Goal: Transaction & Acquisition: Purchase product/service

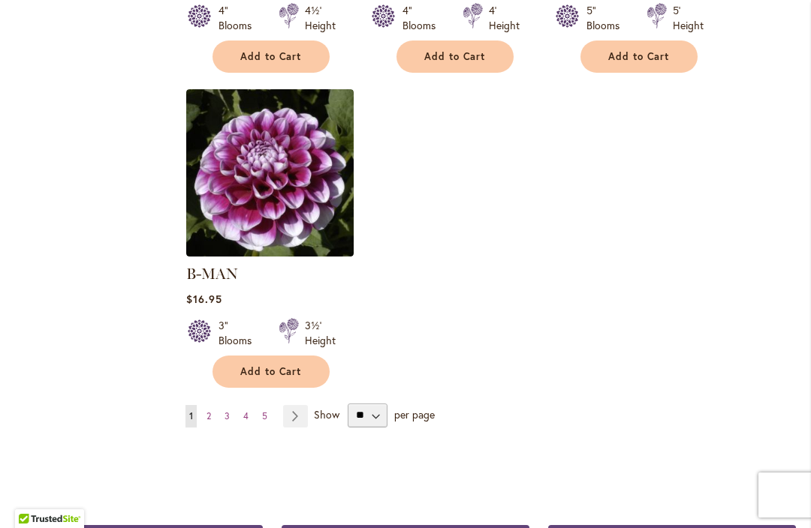
scroll to position [1981, 0]
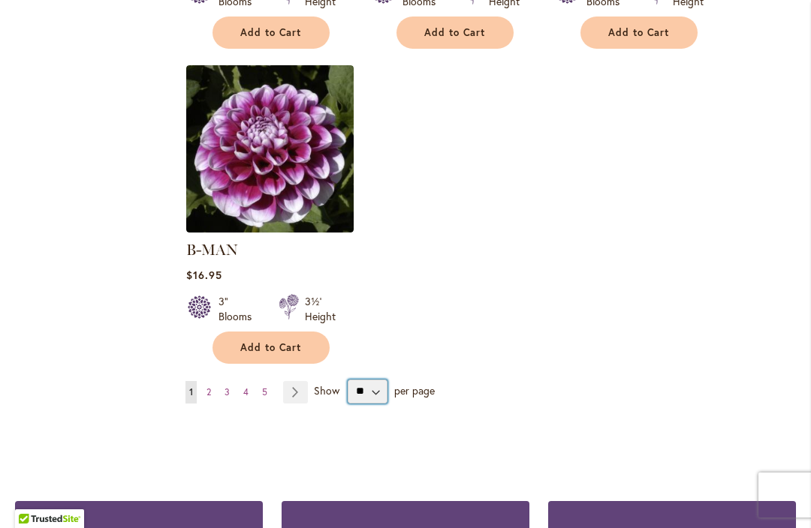
click at [379, 380] on select "** ** ** **" at bounding box center [368, 392] width 40 height 24
select select "**"
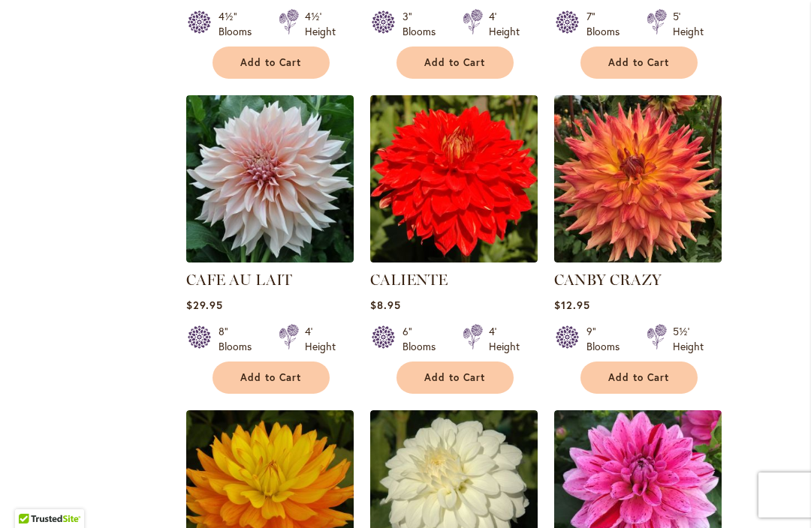
scroll to position [6411, 0]
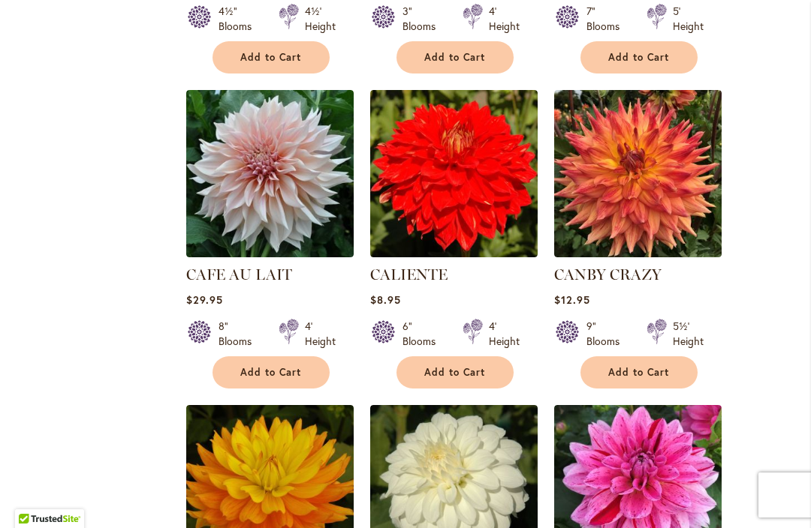
click at [260, 366] on span "Add to Cart" at bounding box center [271, 372] width 62 height 13
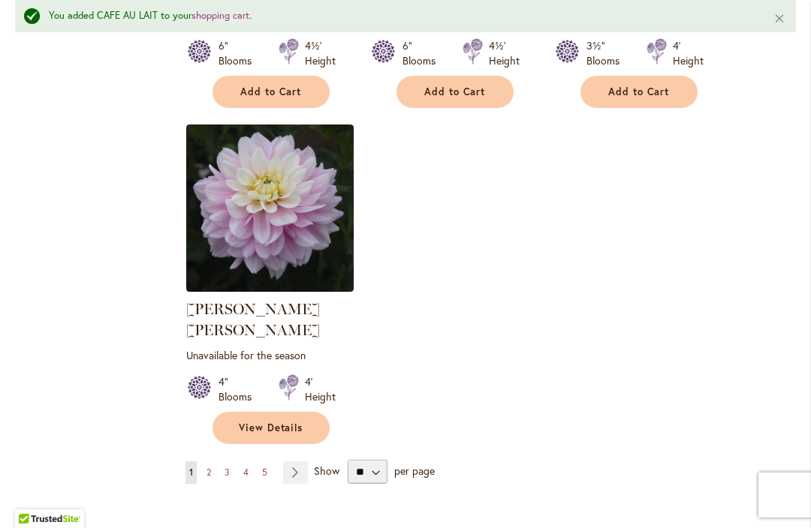
scroll to position [7048, 0]
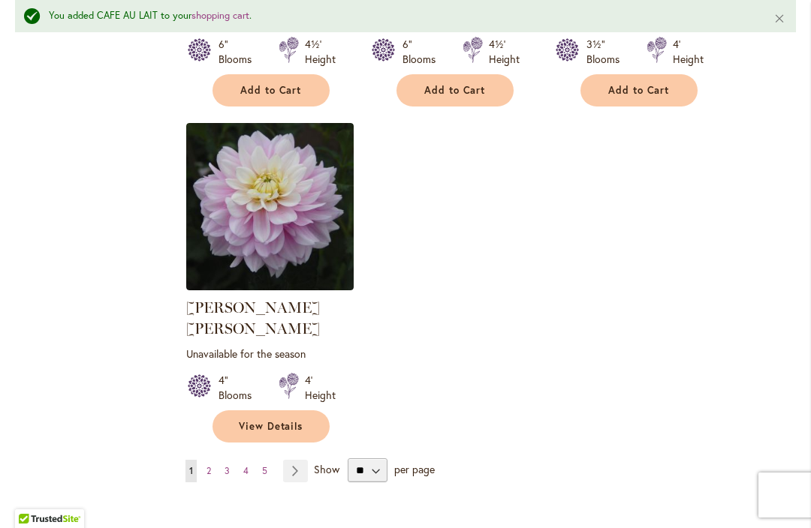
click at [292, 460] on link "Page Next" at bounding box center [295, 471] width 25 height 23
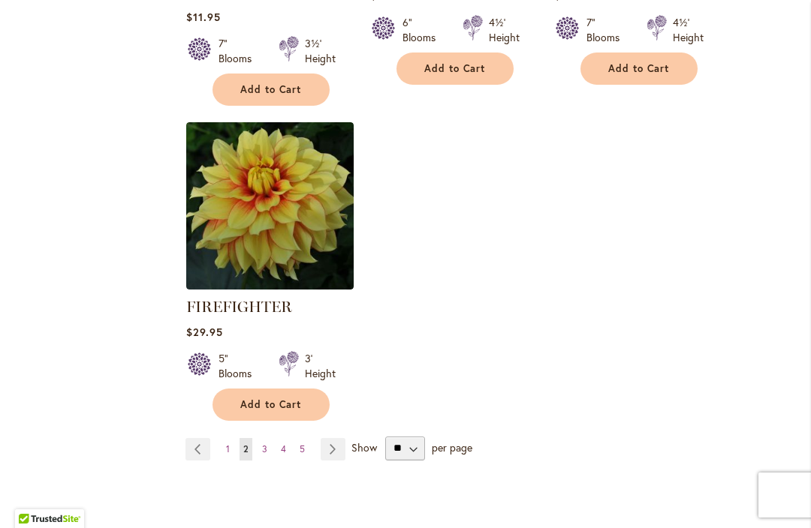
scroll to position [7139, 0]
click at [330, 438] on link "Page Next" at bounding box center [332, 449] width 25 height 23
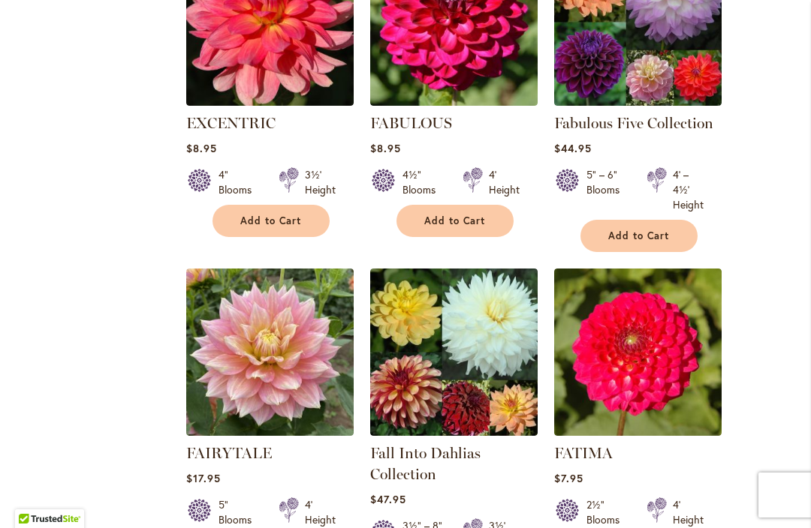
scroll to position [6323, 0]
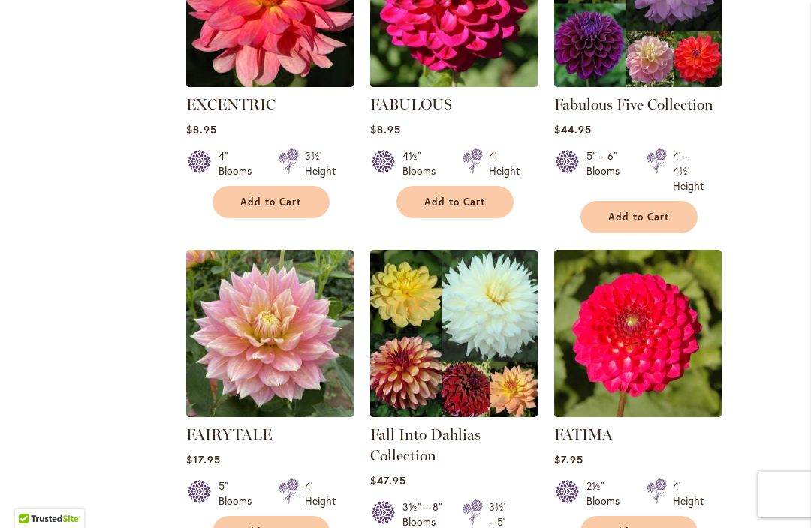
click at [664, 266] on img at bounding box center [637, 333] width 167 height 167
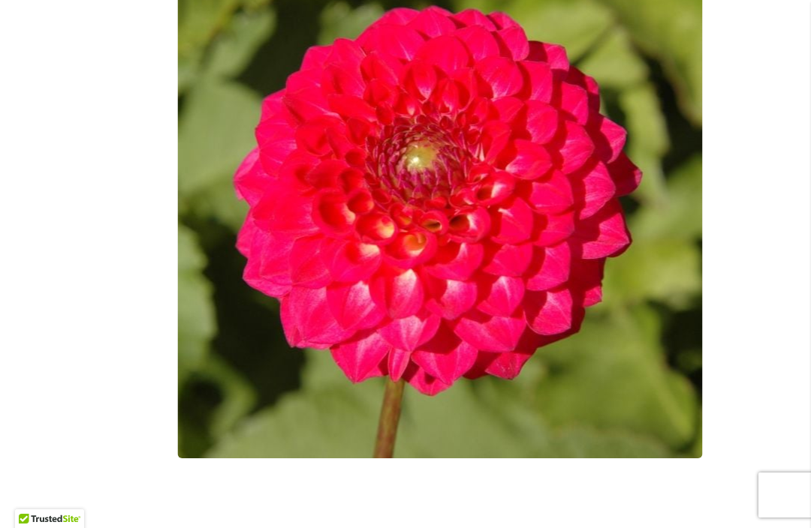
scroll to position [464, 0]
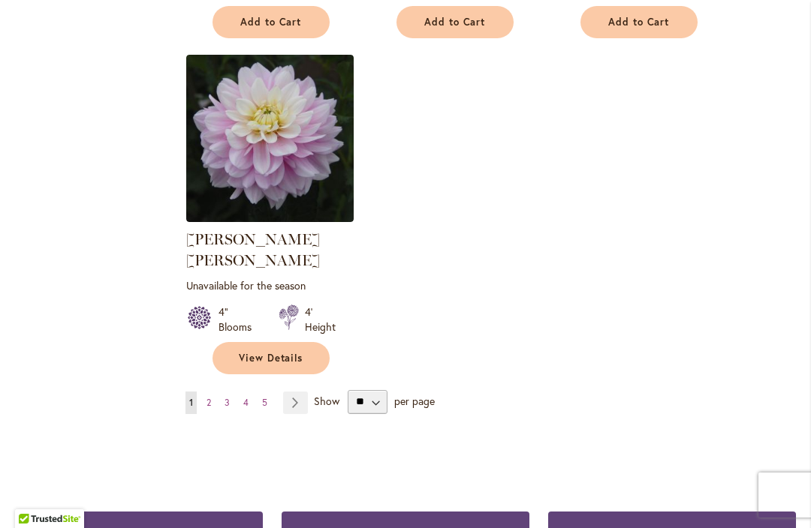
scroll to position [7105, 0]
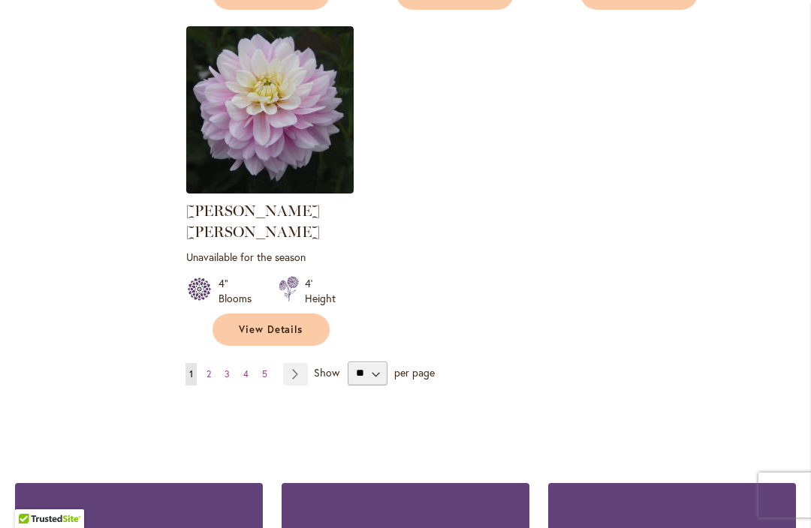
click at [199, 363] on ul "You're currently reading page 1 Page 2 Page 3 Page 4 Page 5 Page Next" at bounding box center [249, 374] width 128 height 23
click at [197, 363] on strong "You're currently reading page 1" at bounding box center [190, 374] width 11 height 23
click at [290, 363] on link "Page Next" at bounding box center [295, 374] width 25 height 23
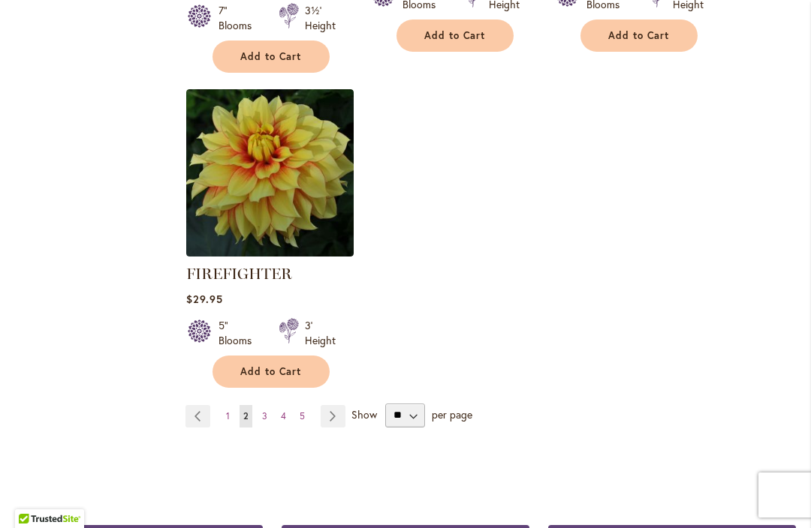
scroll to position [7222, 0]
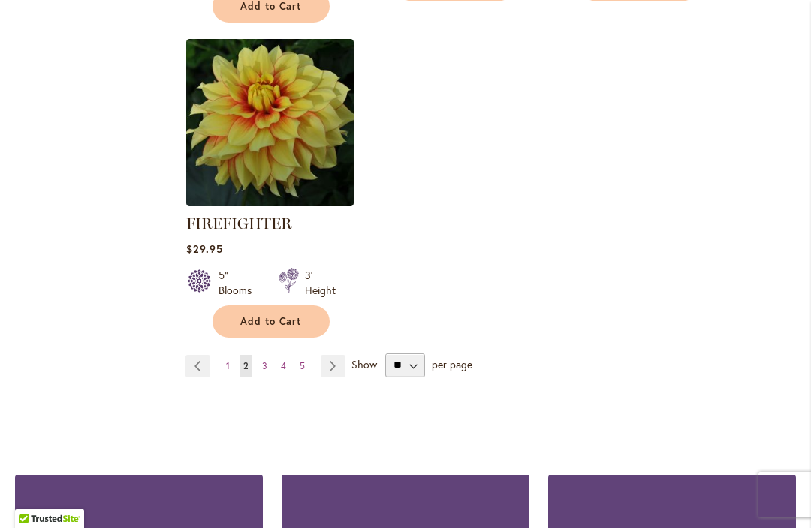
click at [328, 355] on link "Page Next" at bounding box center [332, 366] width 25 height 23
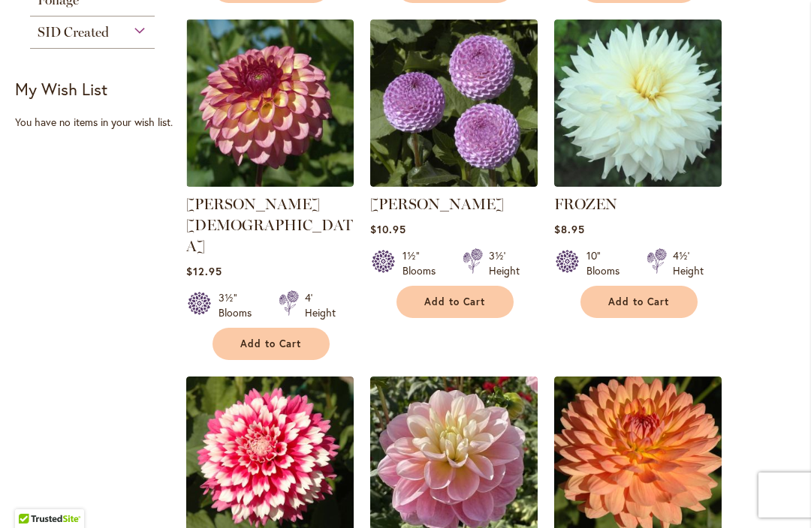
scroll to position [1061, 0]
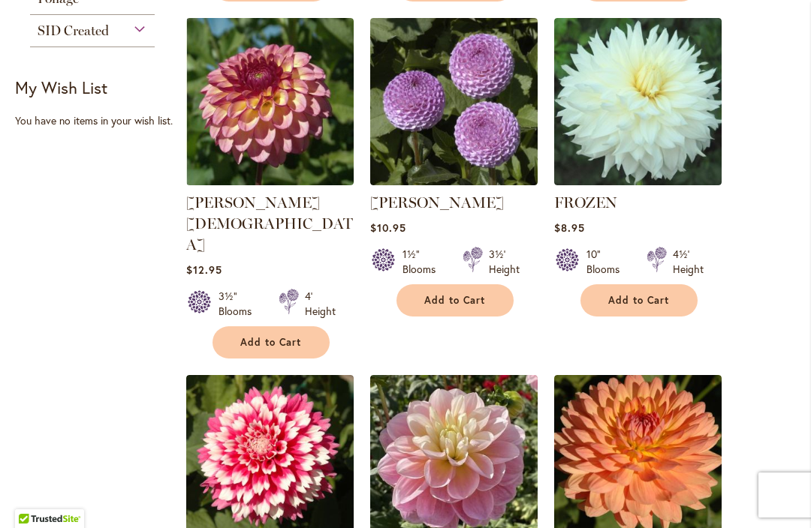
click at [430, 299] on span "Add to Cart" at bounding box center [455, 300] width 62 height 13
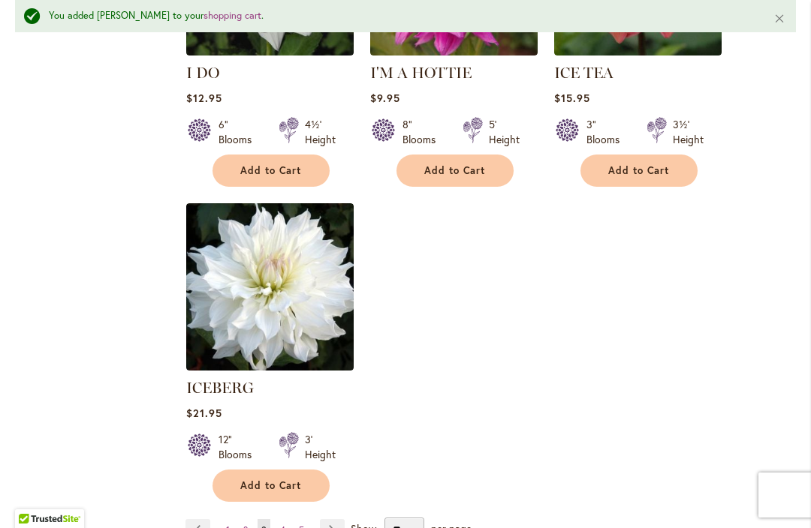
scroll to position [7153, 0]
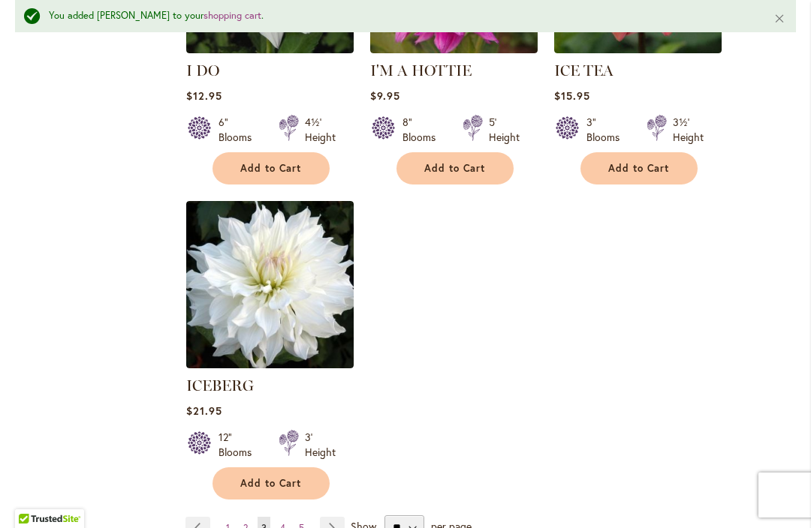
click at [322, 517] on link "Page Next" at bounding box center [332, 528] width 25 height 23
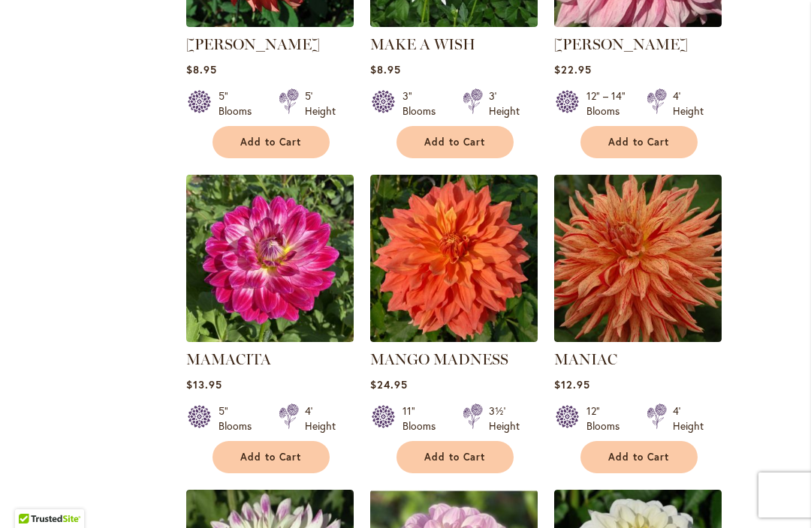
scroll to position [6375, 0]
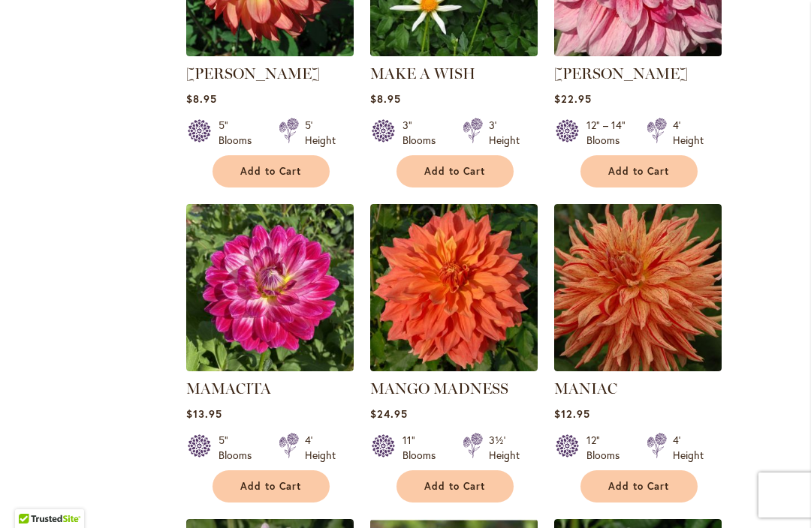
click at [589, 213] on img at bounding box center [637, 287] width 167 height 167
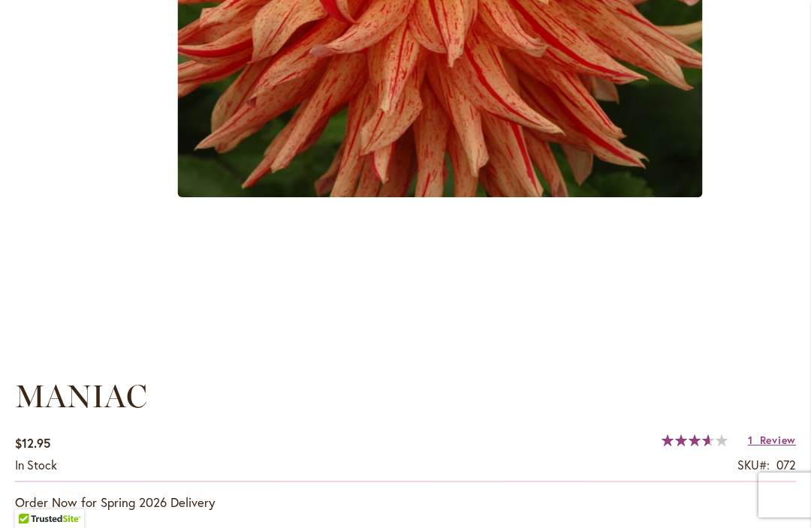
scroll to position [747, 0]
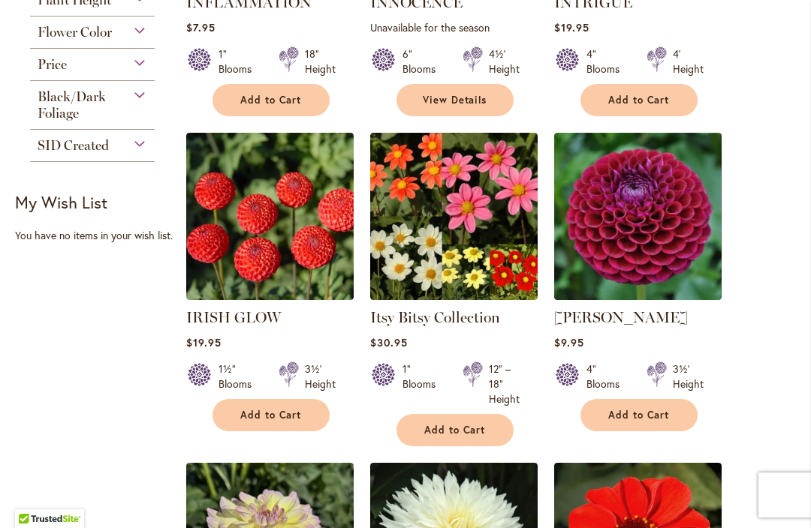
scroll to position [945, 0]
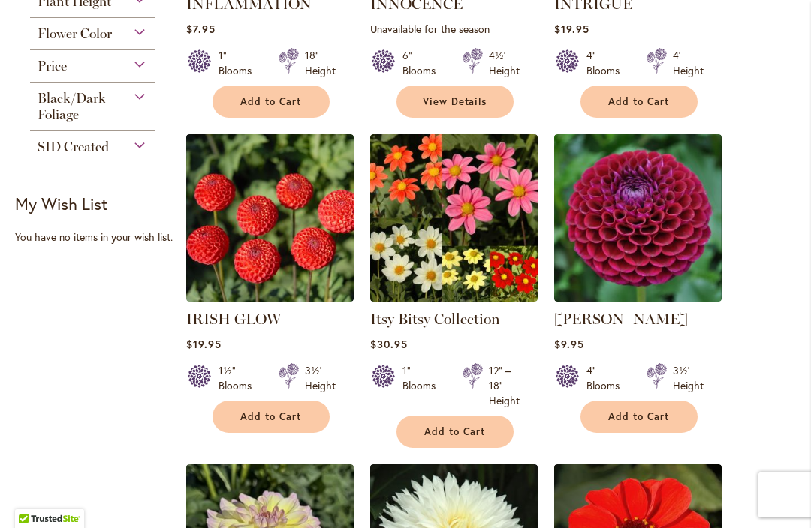
click at [209, 315] on link "IRISH GLOW" at bounding box center [233, 319] width 95 height 18
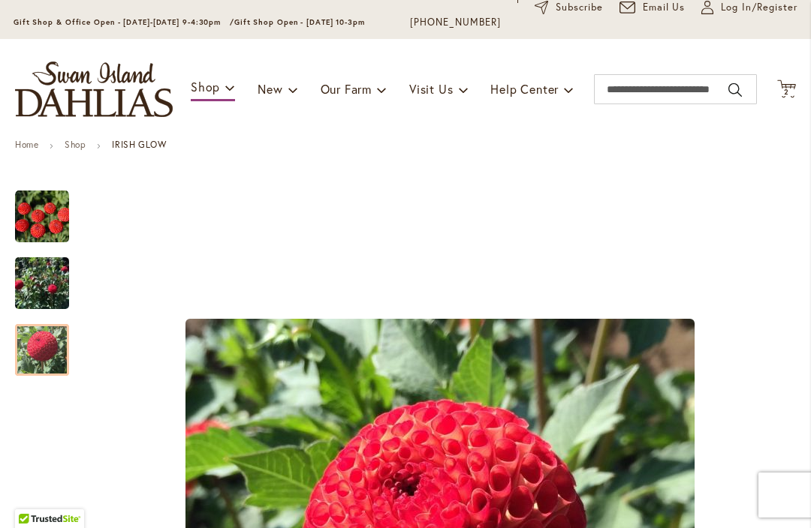
scroll to position [69, 0]
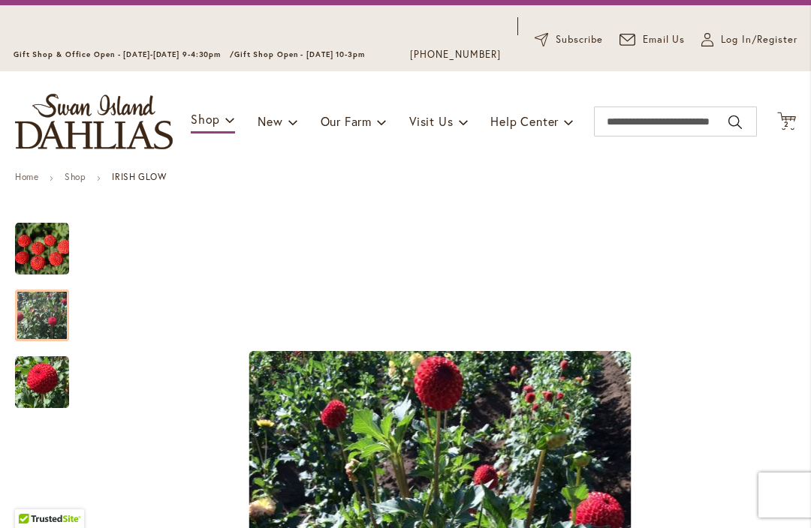
click at [49, 307] on img "IRISH GLOW" at bounding box center [42, 315] width 54 height 74
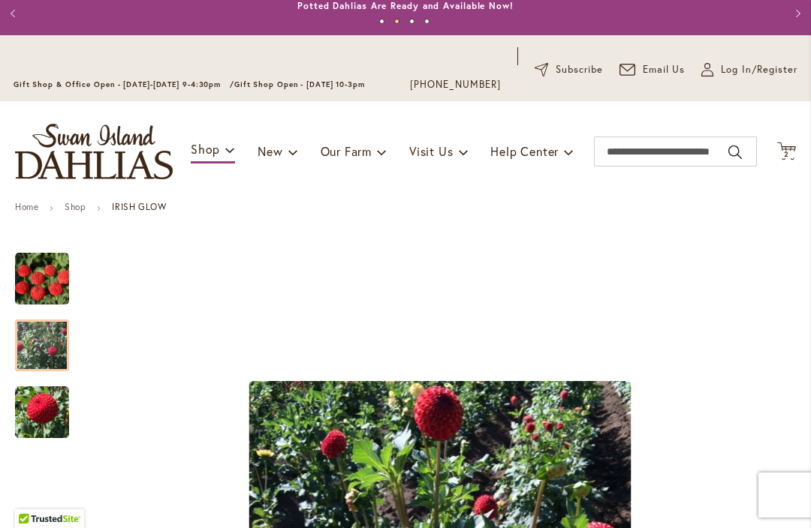
scroll to position [31, 0]
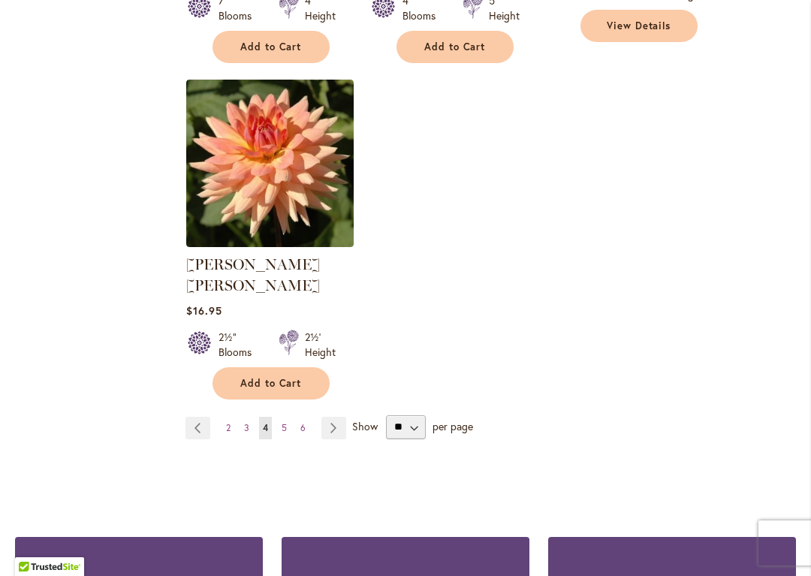
scroll to position [7153, 0]
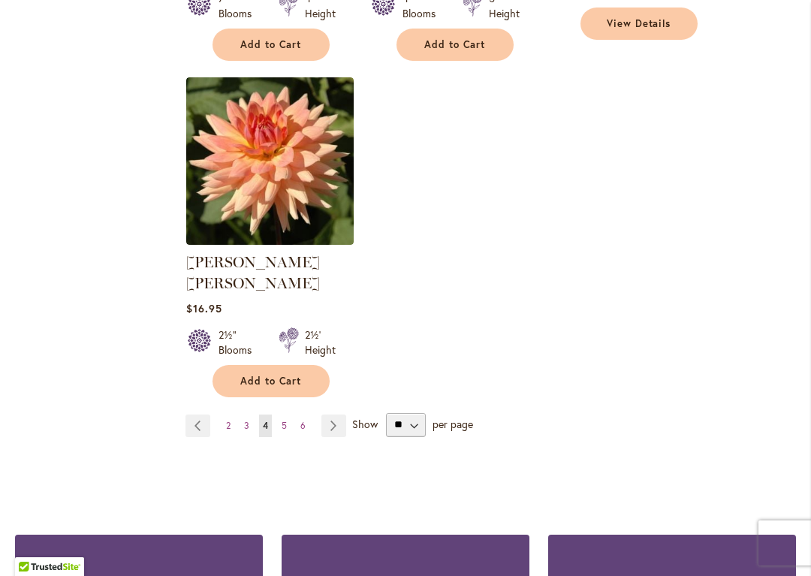
click at [333, 414] on link "Page Next" at bounding box center [333, 425] width 25 height 23
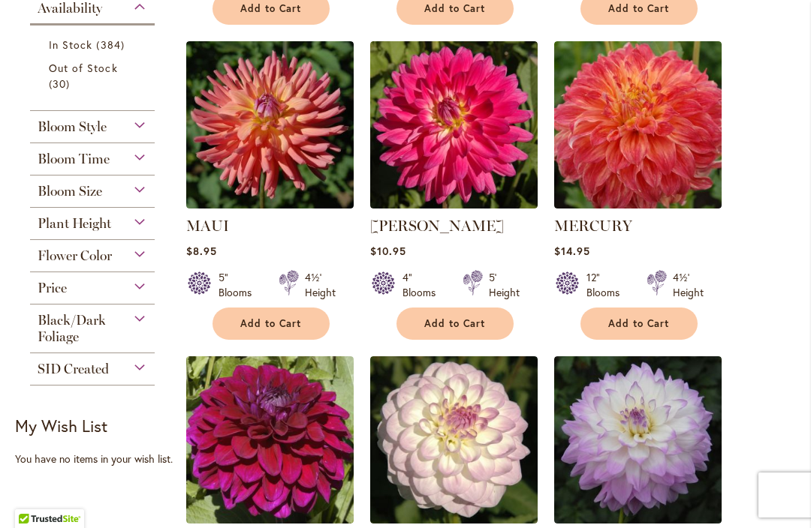
scroll to position [725, 0]
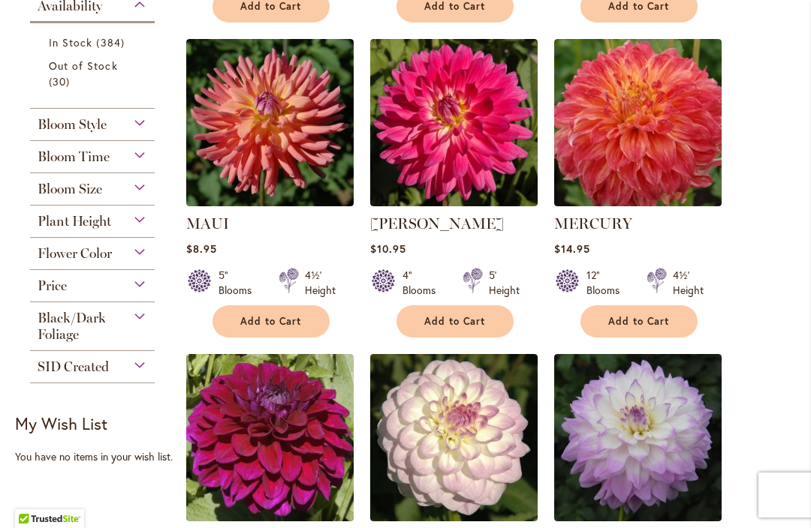
click at [661, 164] on img at bounding box center [637, 122] width 167 height 167
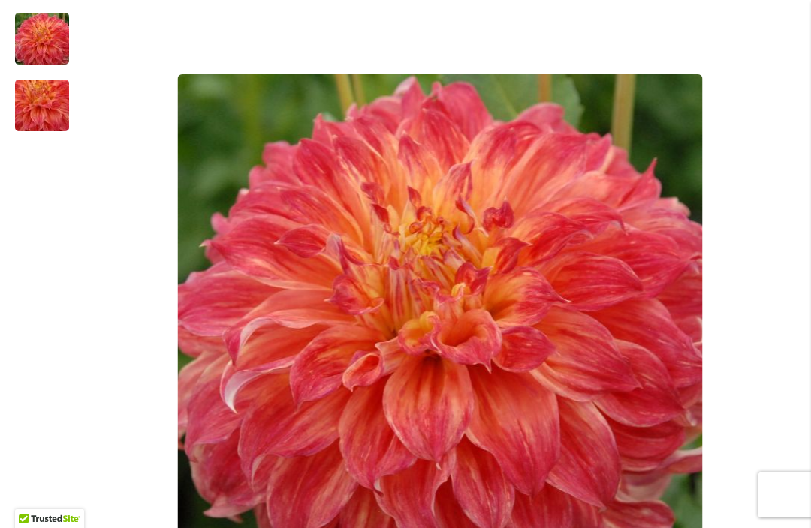
scroll to position [251, 0]
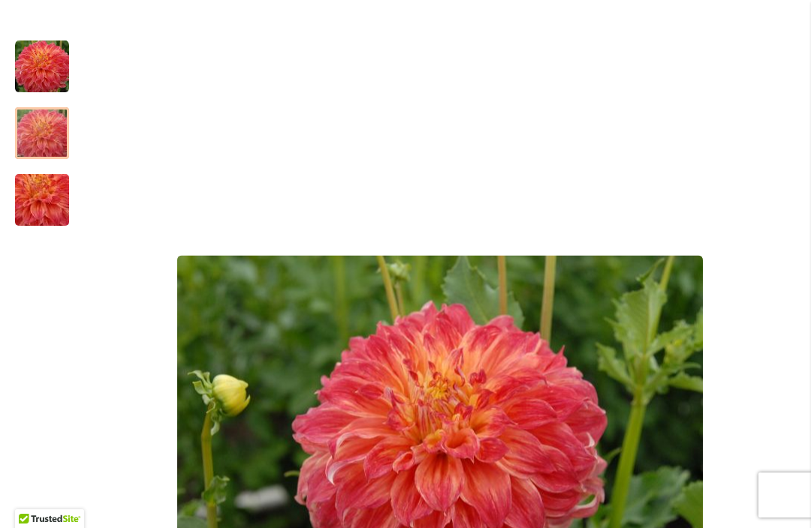
click at [39, 134] on img "Mercury" at bounding box center [42, 134] width 108 height 72
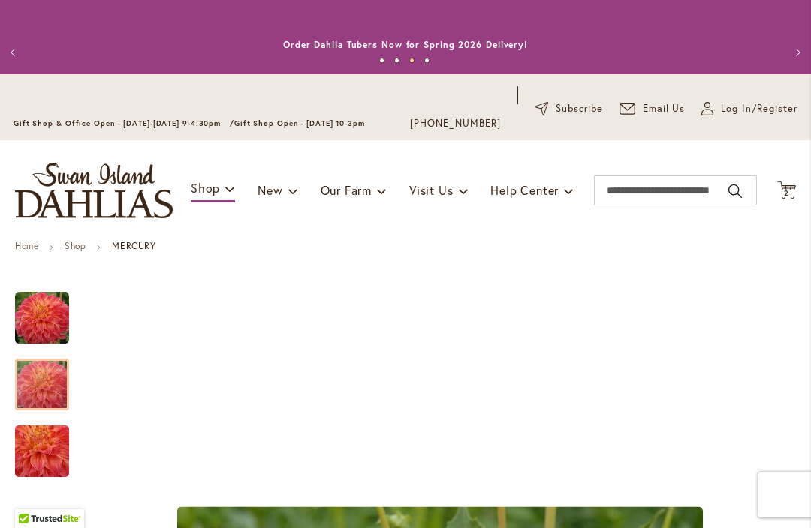
scroll to position [0, 0]
click at [45, 308] on img "Mercury" at bounding box center [42, 318] width 54 height 54
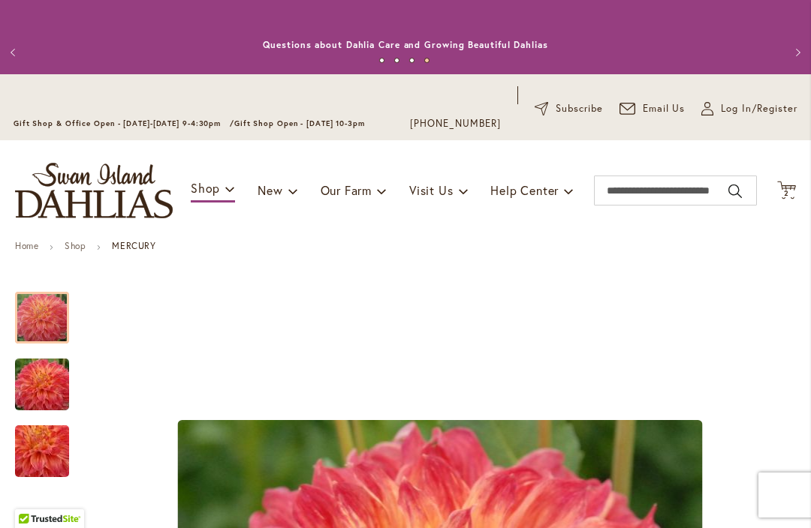
scroll to position [-2, 0]
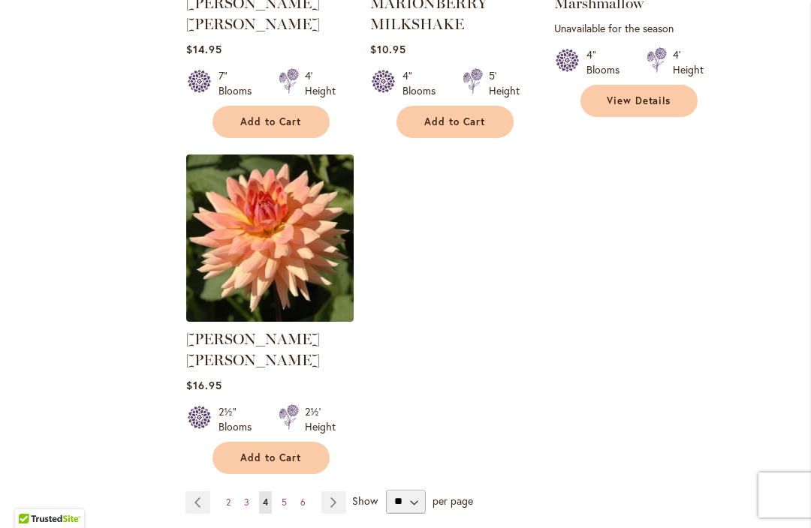
scroll to position [7077, 0]
click at [327, 491] on link "Page Next" at bounding box center [333, 502] width 25 height 23
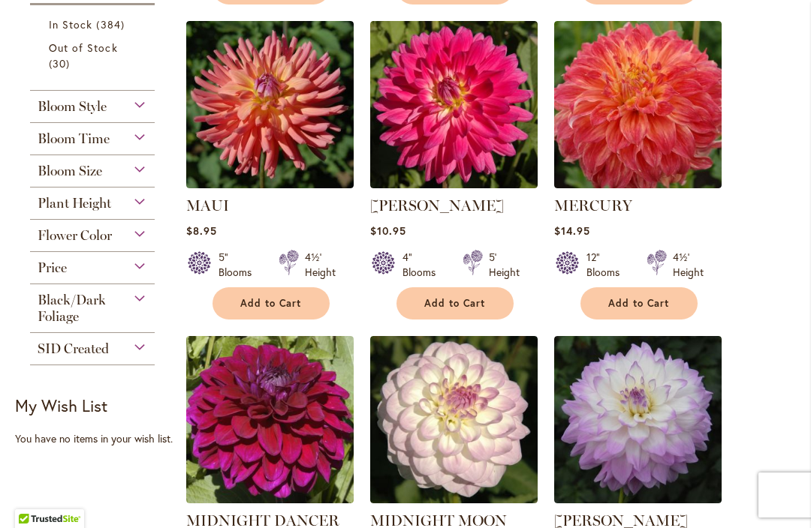
scroll to position [744, 0]
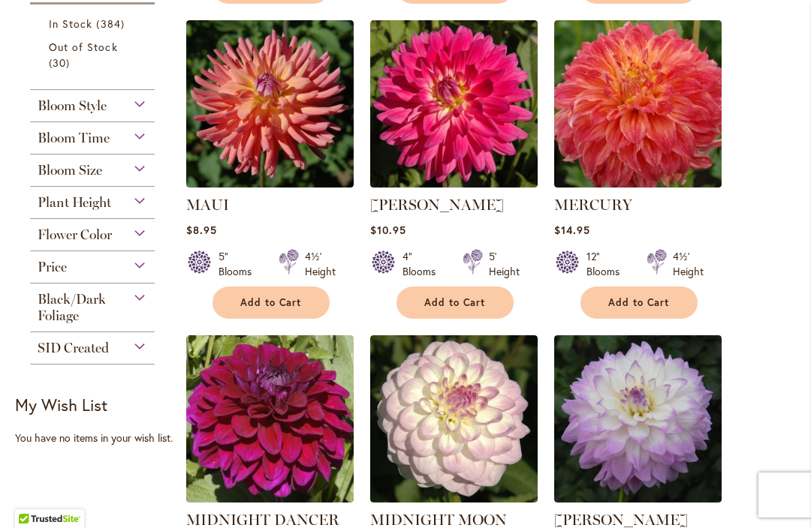
click at [657, 301] on span "Add to Cart" at bounding box center [639, 302] width 62 height 13
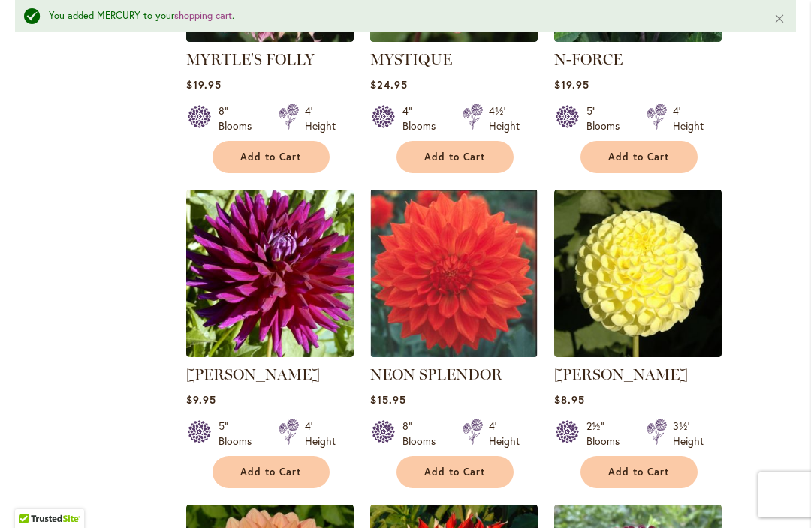
scroll to position [2884, 0]
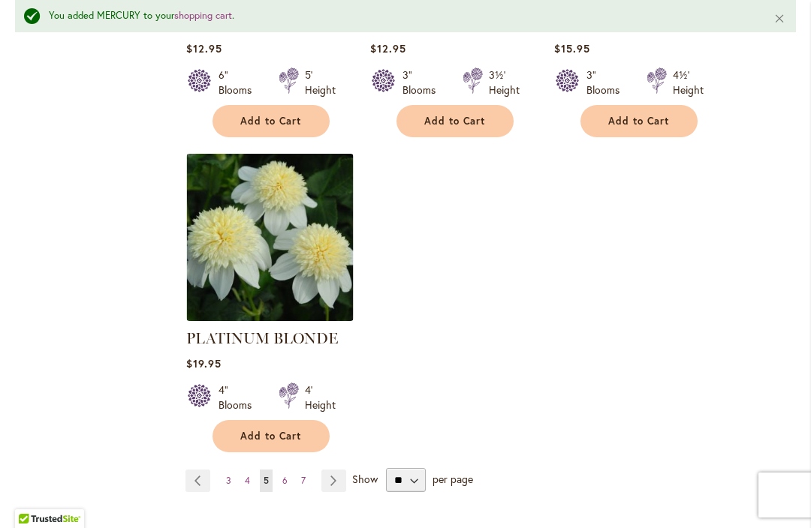
scroll to position [7144, 0]
click at [329, 469] on link "Page Next" at bounding box center [333, 480] width 25 height 23
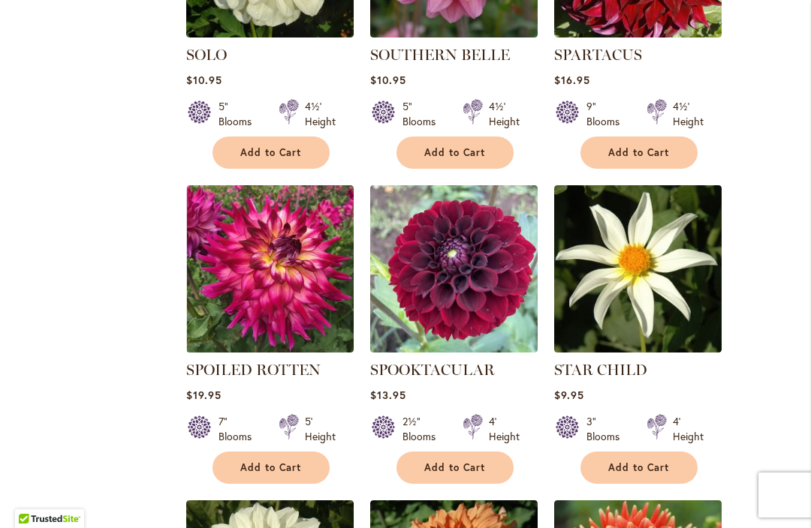
scroll to position [3784, 0]
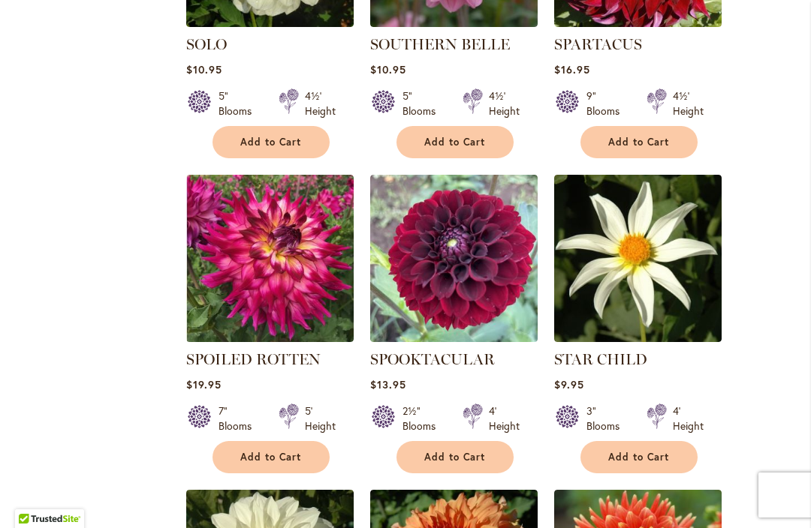
click at [239, 252] on img at bounding box center [269, 258] width 167 height 167
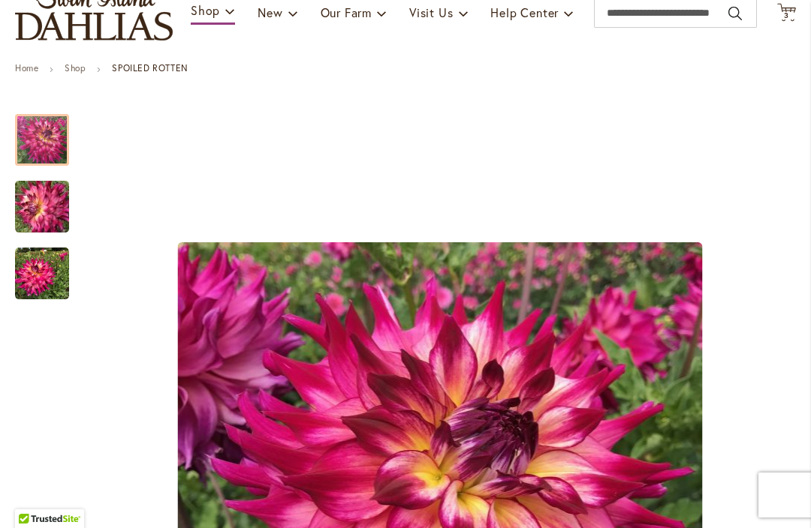
scroll to position [178, 0]
click at [31, 209] on img "SPOILED ROTTEN" at bounding box center [42, 207] width 108 height 81
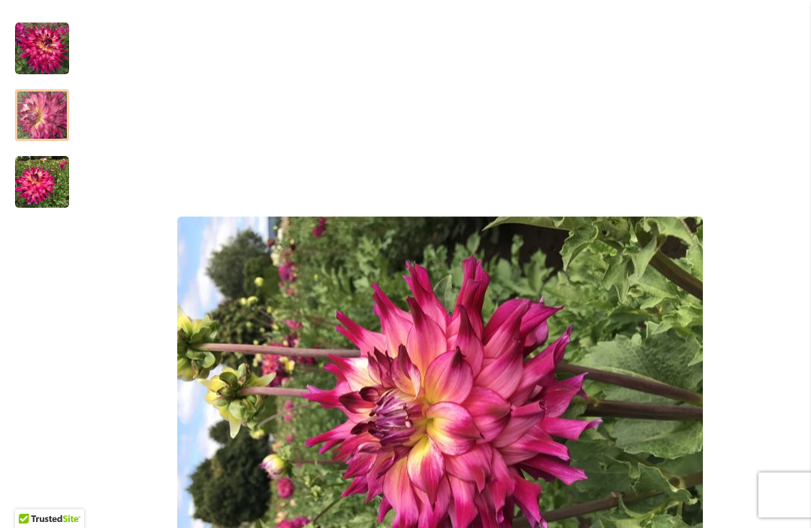
scroll to position [242, 0]
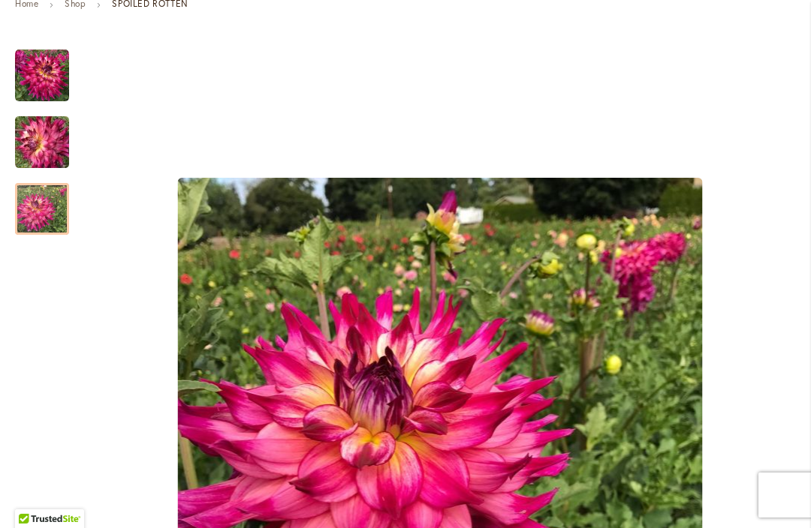
click at [43, 225] on img "SPOILED ROTTEN" at bounding box center [42, 209] width 54 height 54
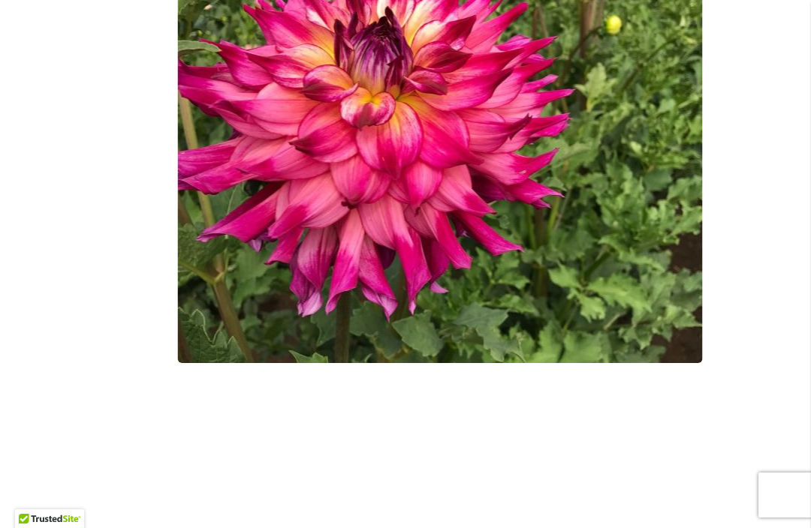
scroll to position [588, 0]
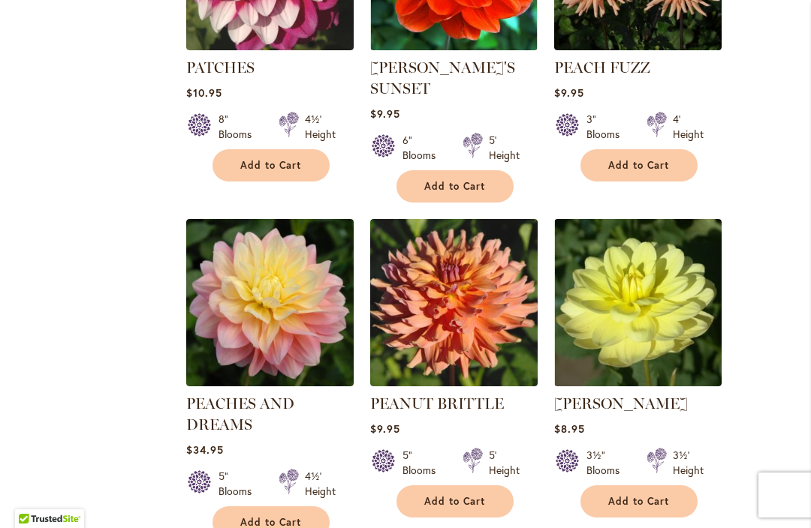
scroll to position [5369, 0]
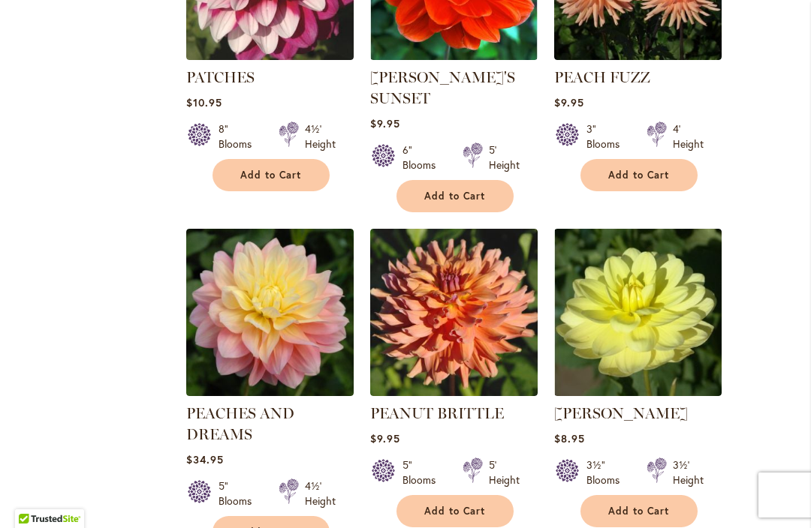
click at [204, 405] on link "PEACHES AND DREAMS" at bounding box center [240, 424] width 108 height 39
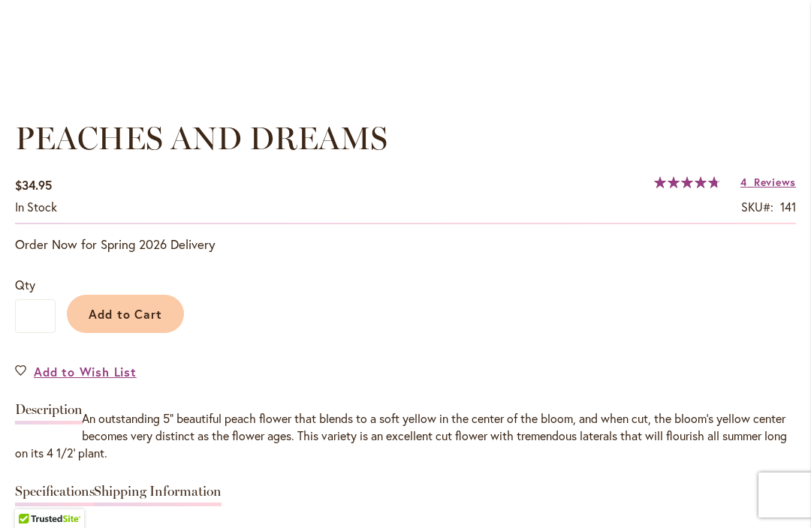
scroll to position [1044, 0]
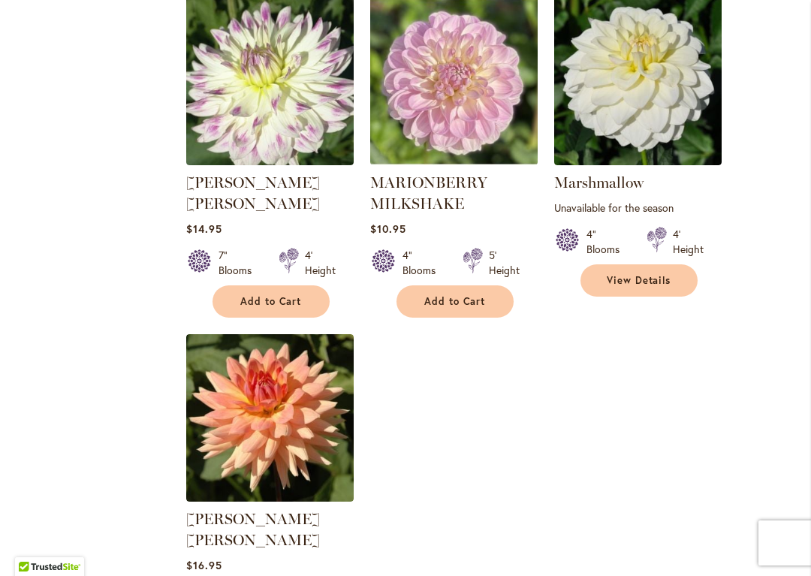
scroll to position [6896, 0]
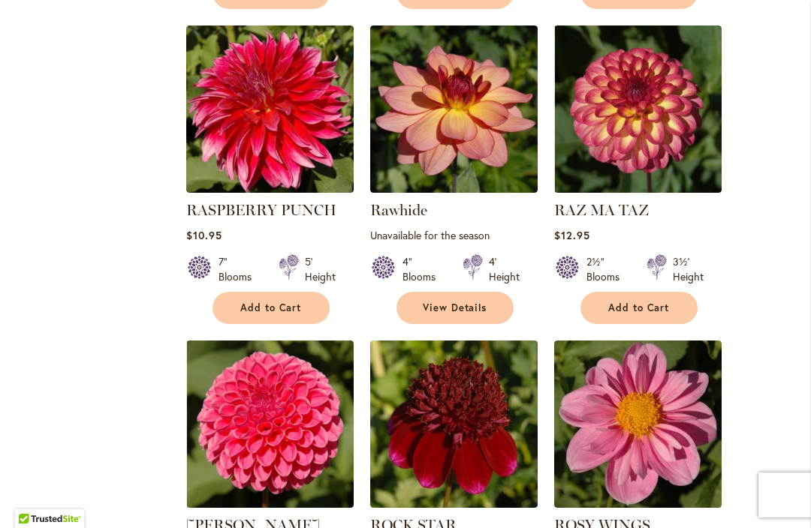
scroll to position [1322, 0]
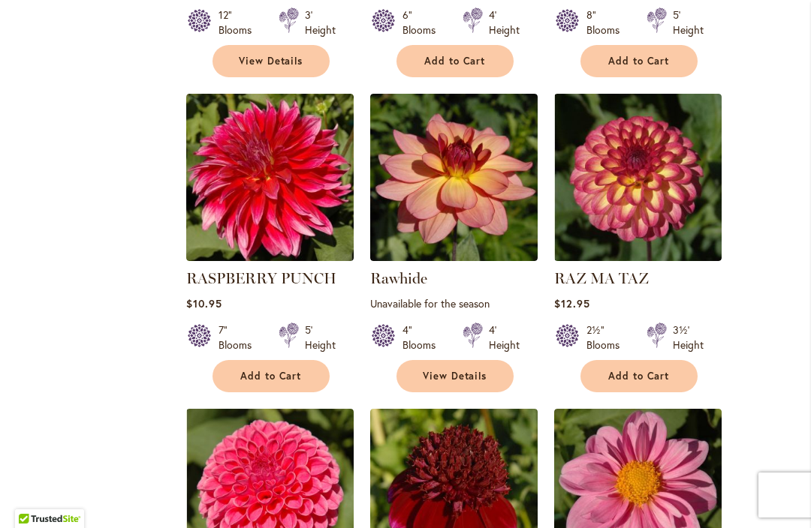
click at [645, 272] on link "RAZ MA TAZ" at bounding box center [601, 278] width 95 height 18
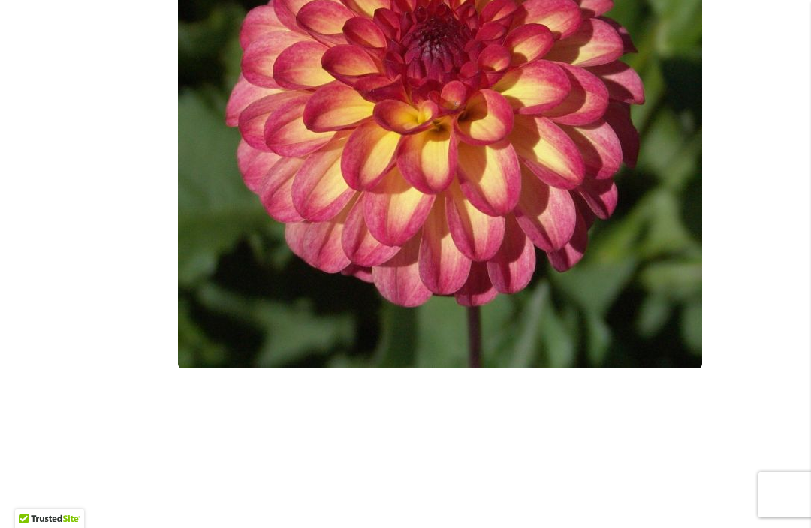
scroll to position [603, 0]
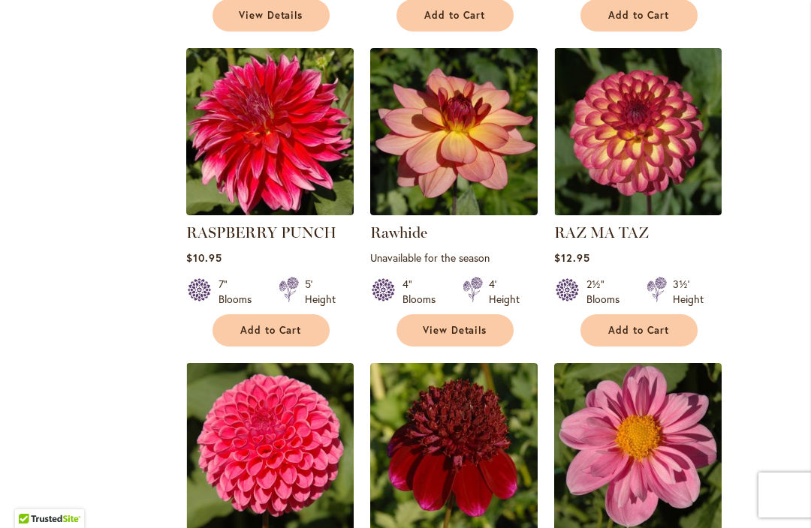
scroll to position [1371, 0]
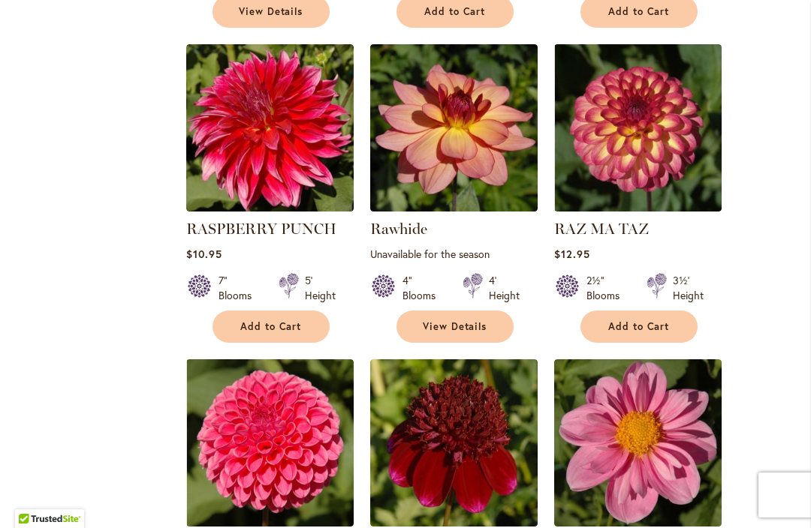
click at [654, 323] on span "Add to Cart" at bounding box center [639, 326] width 62 height 13
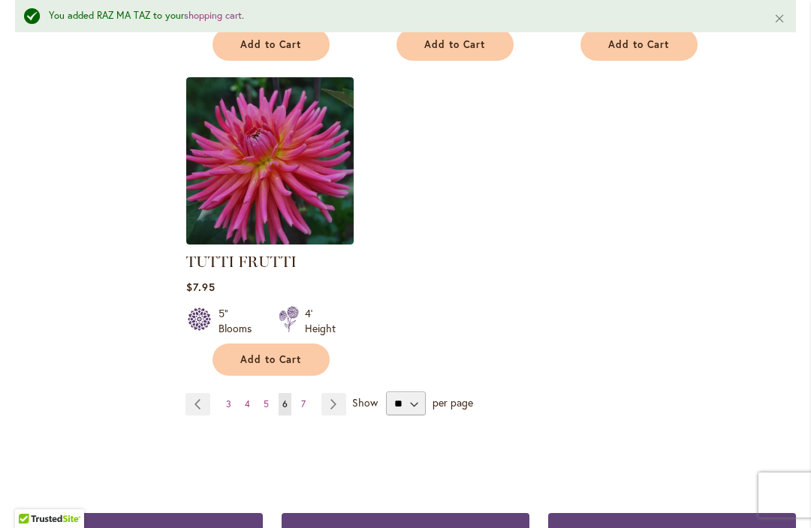
scroll to position [7116, 0]
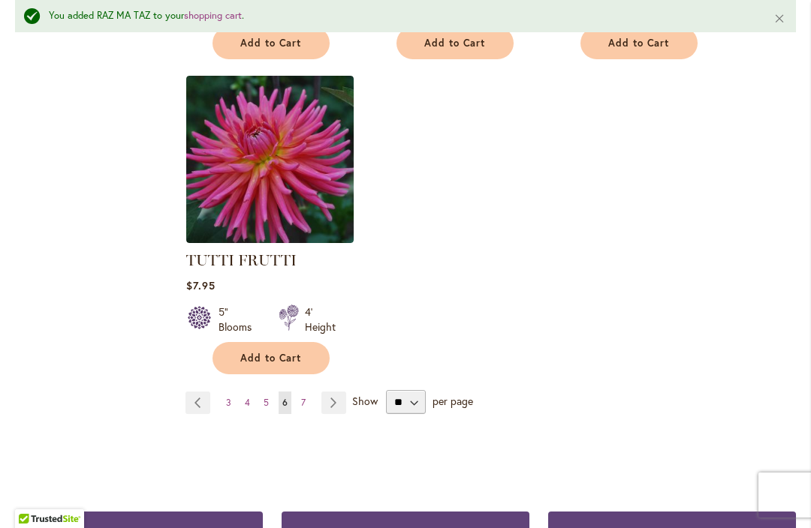
click at [327, 392] on link "Page Next" at bounding box center [333, 403] width 25 height 23
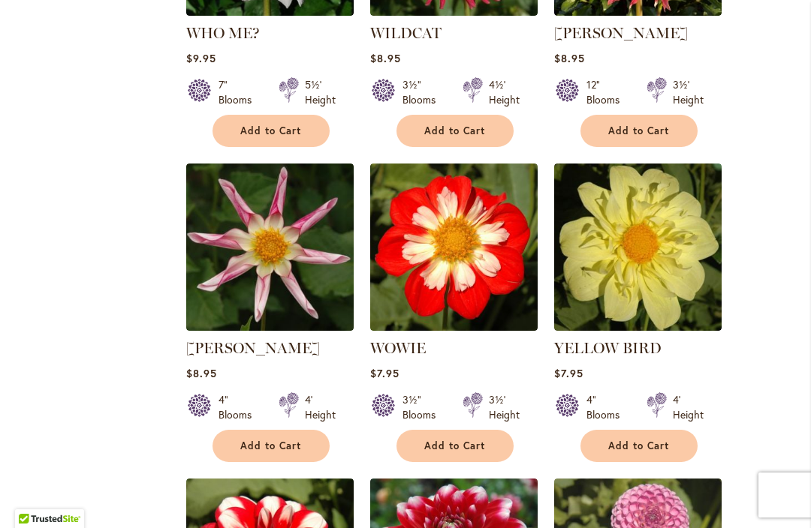
scroll to position [2198, 0]
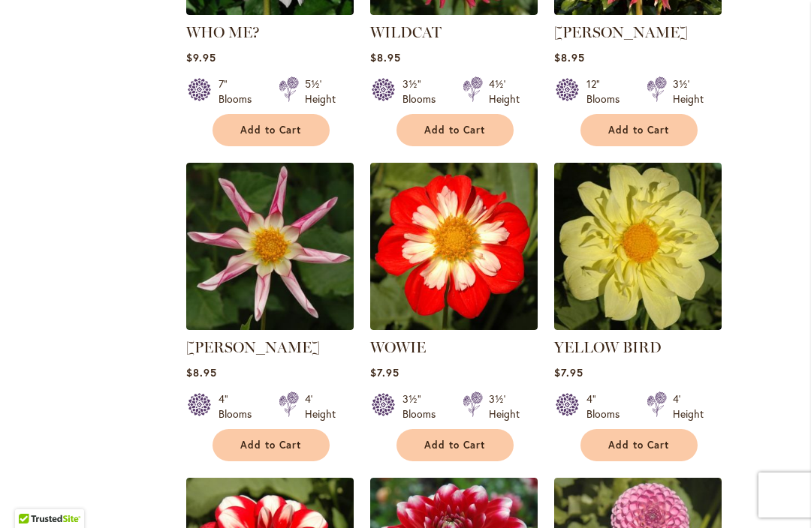
click at [251, 230] on img at bounding box center [269, 246] width 167 height 167
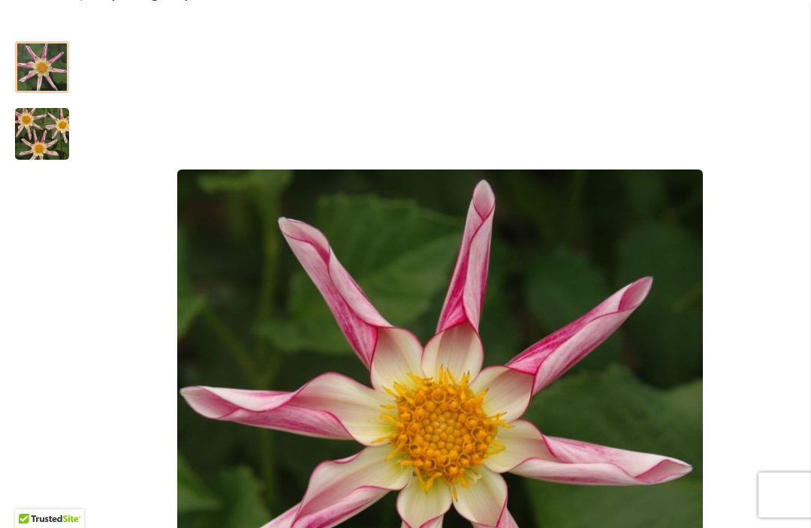
scroll to position [161, 0]
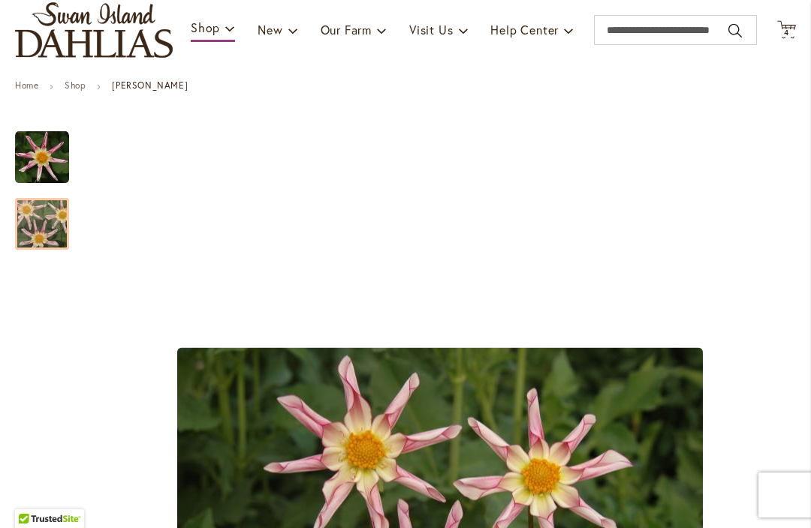
click at [43, 232] on img "WILLIE WILLIE" at bounding box center [42, 224] width 108 height 72
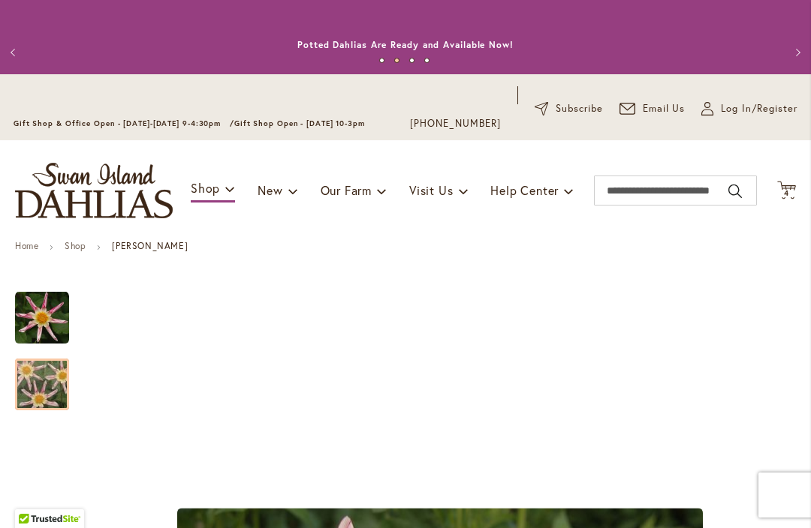
scroll to position [-5, 0]
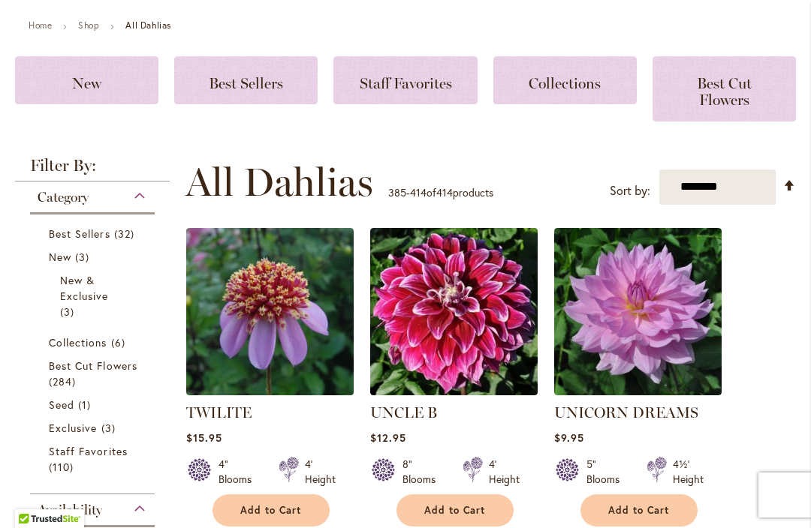
scroll to position [223, 0]
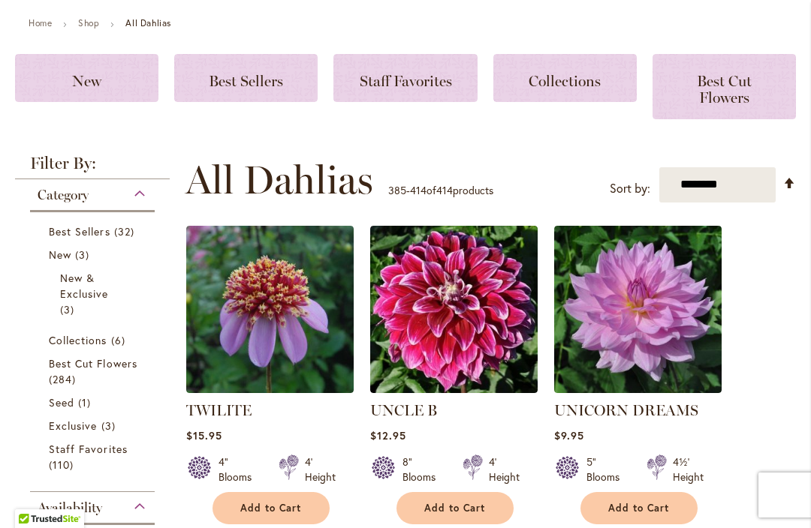
click at [479, 311] on img at bounding box center [453, 309] width 167 height 167
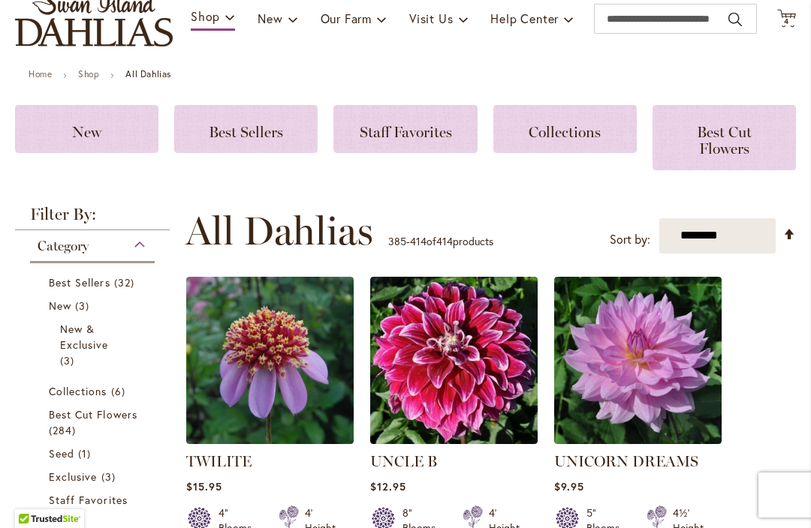
scroll to position [130, 0]
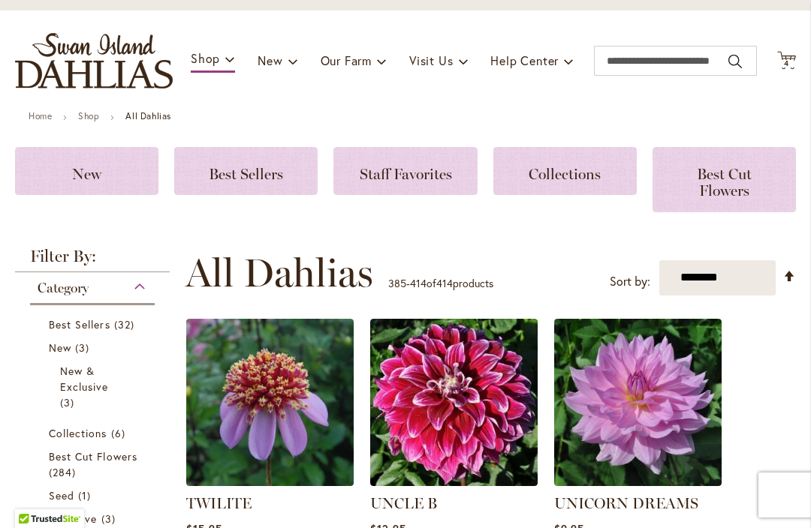
click at [787, 64] on span "4" at bounding box center [786, 64] width 5 height 10
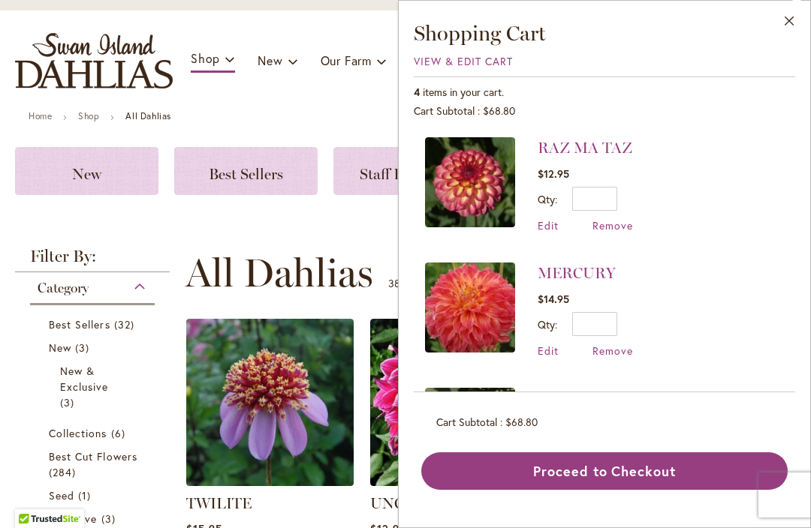
scroll to position [0, 0]
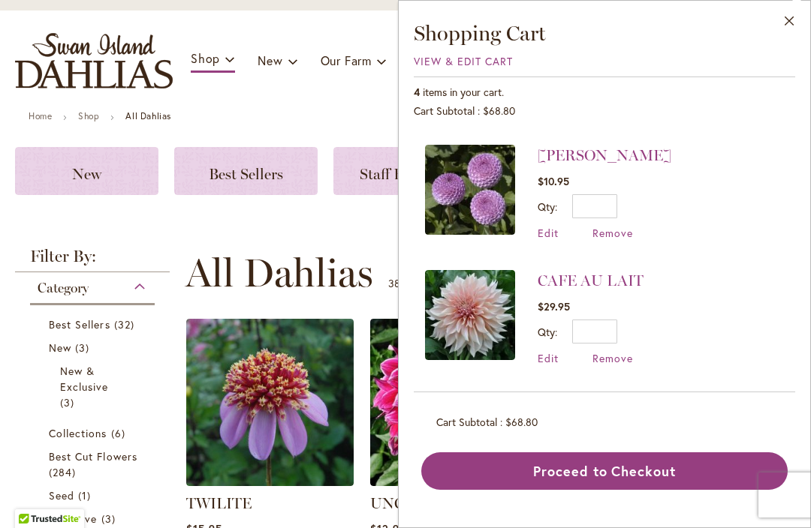
click at [784, 15] on button "Close" at bounding box center [789, 24] width 41 height 47
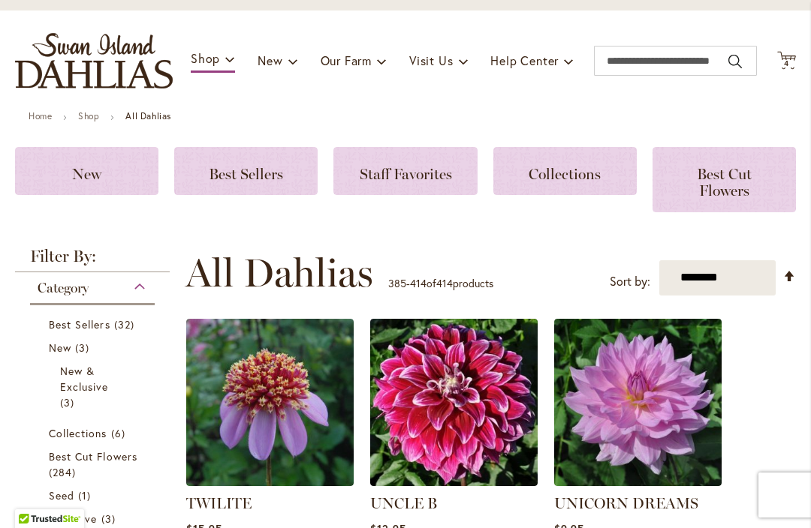
scroll to position [243, 0]
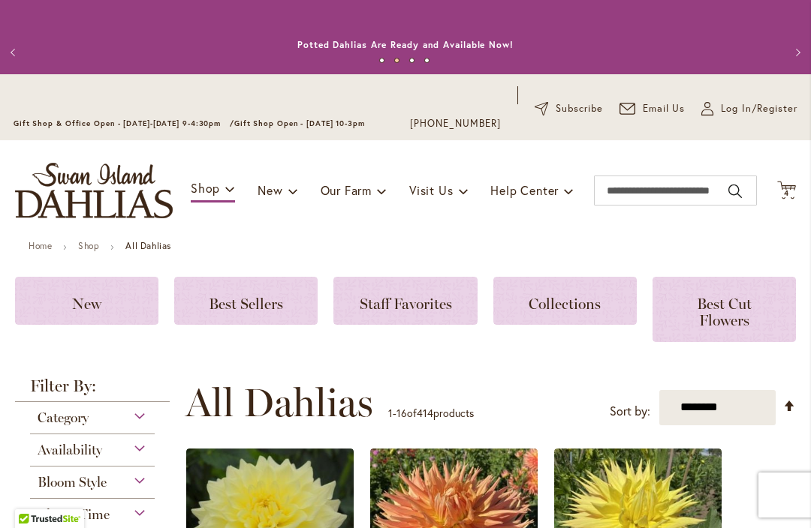
click at [377, 305] on span "Staff Favorites" at bounding box center [406, 304] width 92 height 18
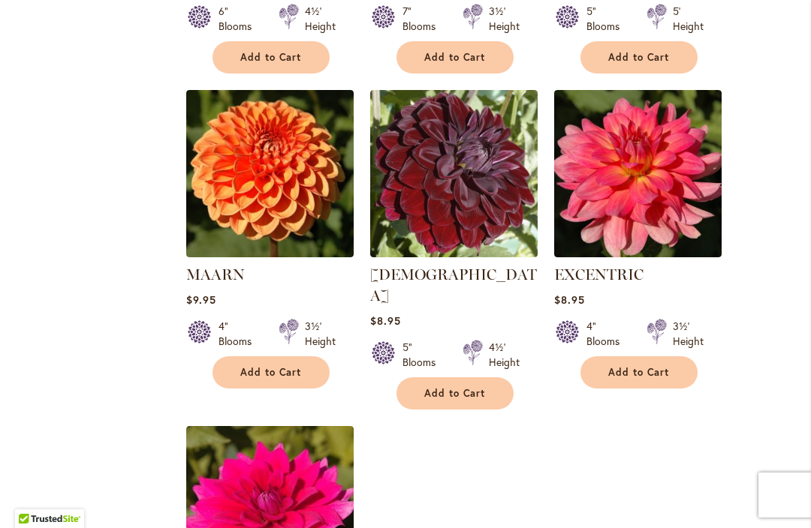
scroll to position [1527, 0]
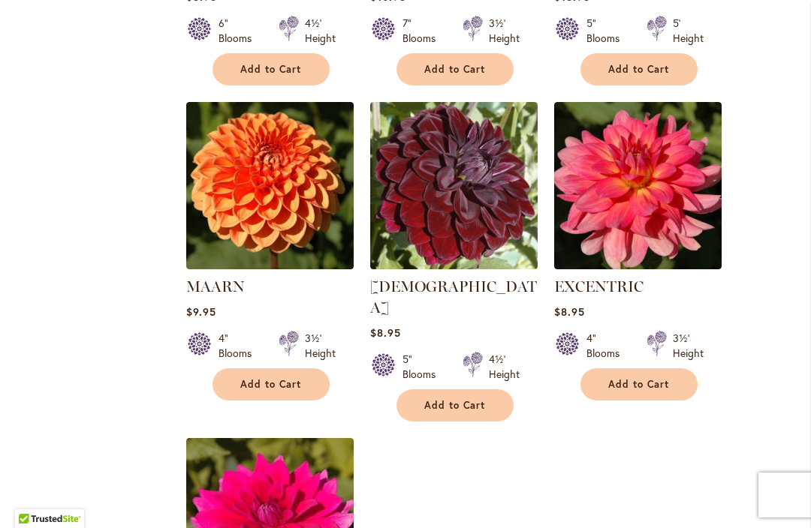
click at [621, 287] on link "EXCENTRIC" at bounding box center [598, 287] width 89 height 18
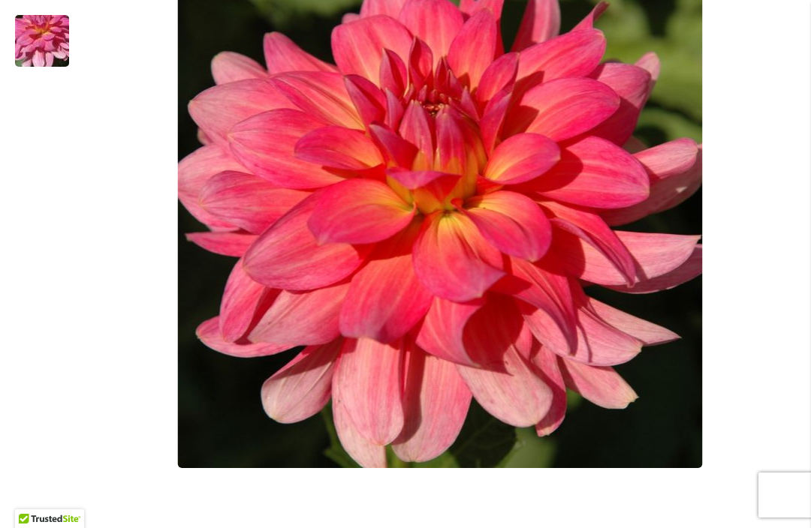
scroll to position [470, 0]
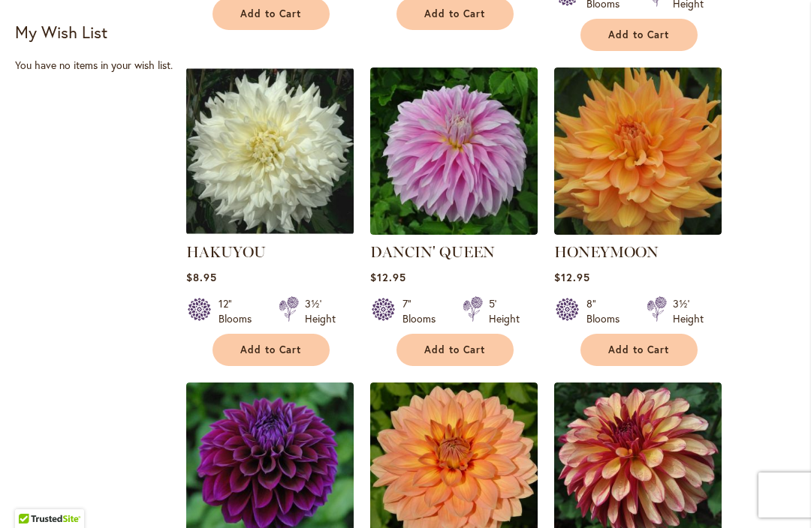
scroll to position [617, 0]
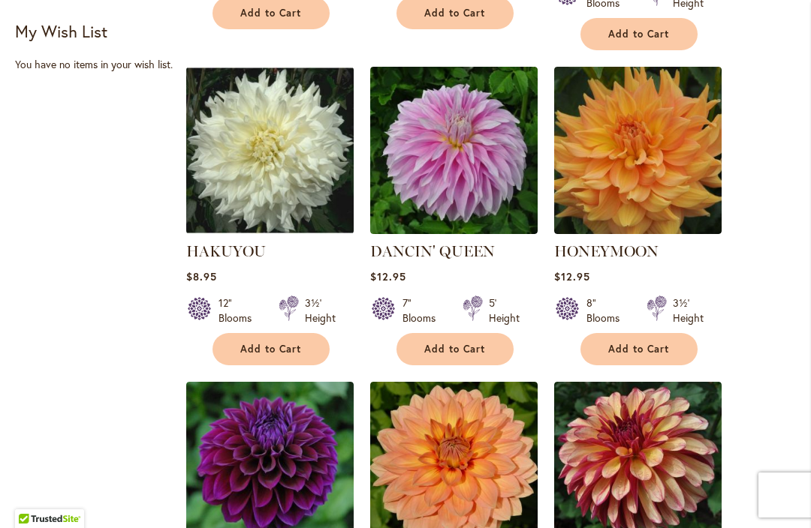
click at [674, 196] on img at bounding box center [637, 150] width 167 height 167
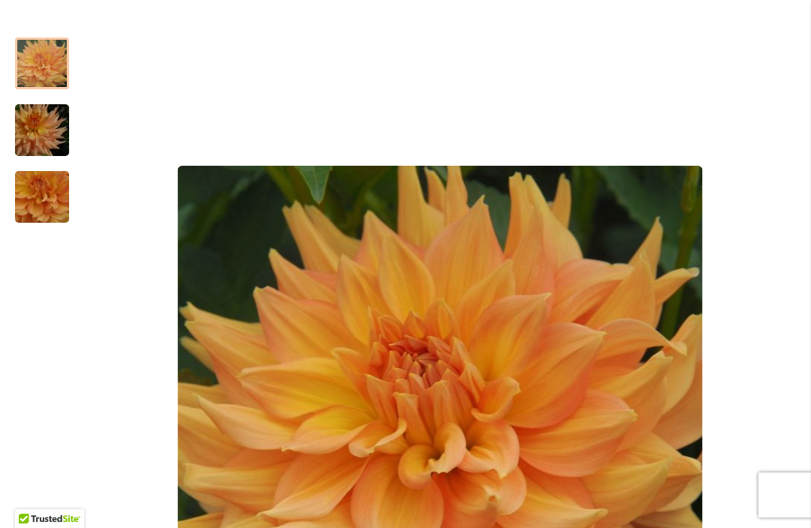
scroll to position [251, 0]
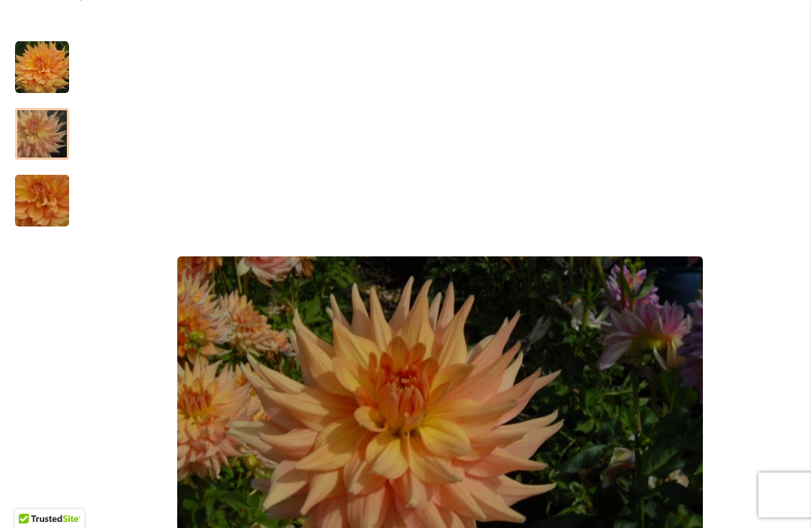
click at [30, 134] on img "Honeymoon" at bounding box center [42, 134] width 108 height 72
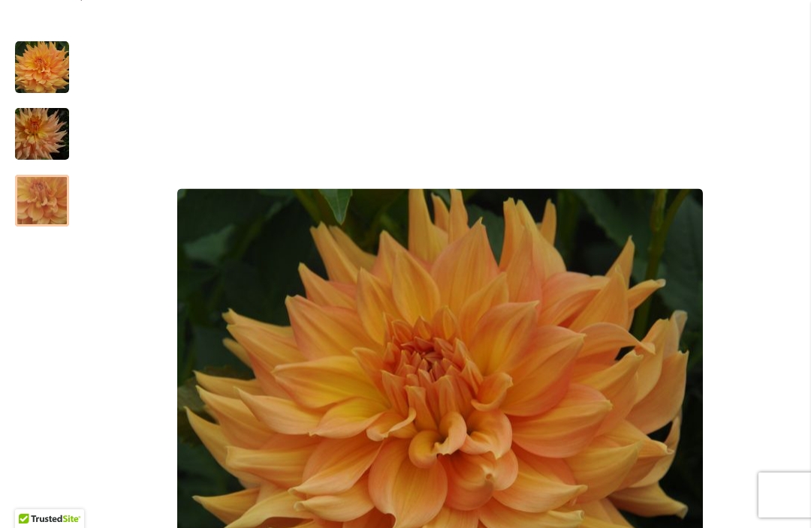
click at [43, 211] on img "Honeymoon" at bounding box center [42, 201] width 108 height 100
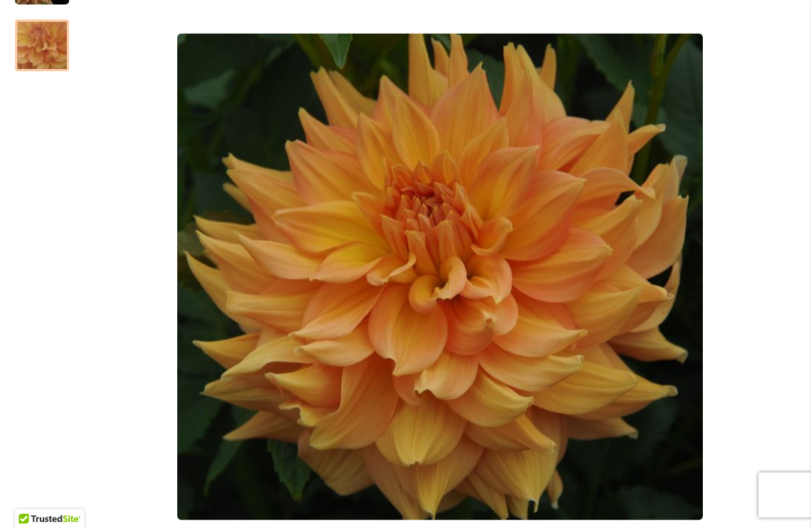
scroll to position [405, 0]
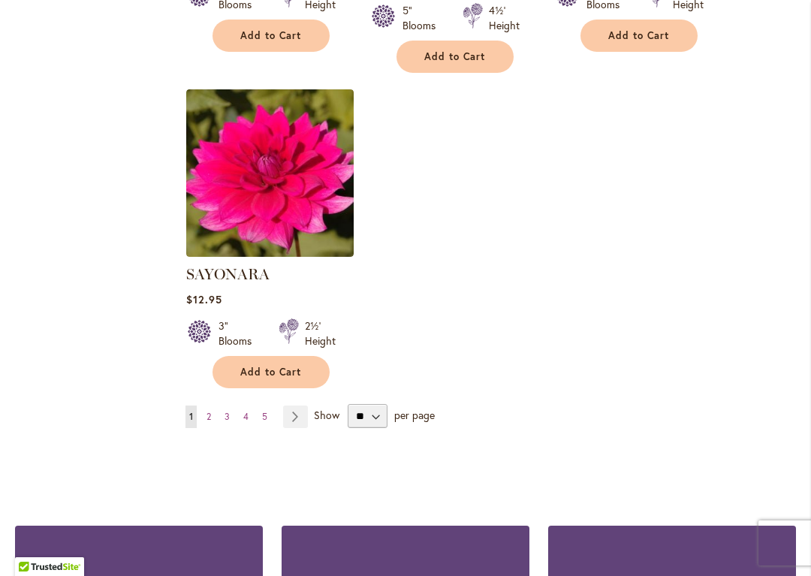
scroll to position [1878, 0]
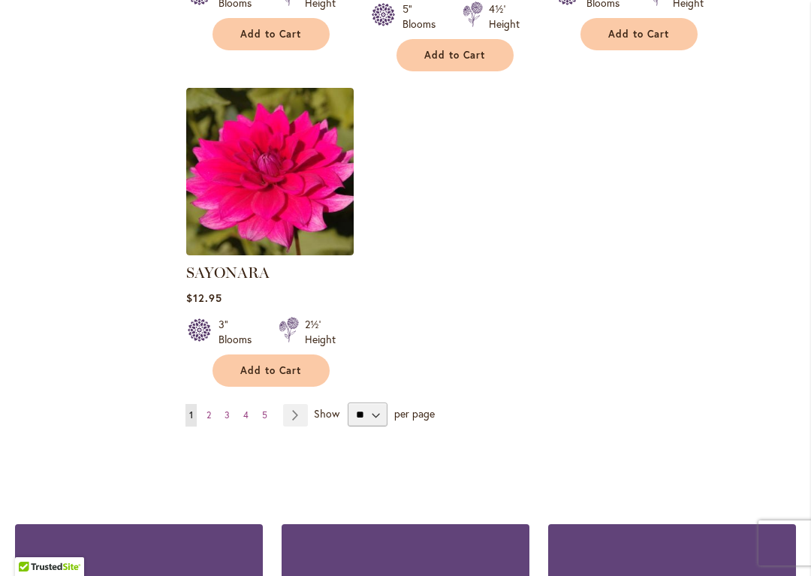
click at [287, 404] on link "Page Next" at bounding box center [295, 415] width 25 height 23
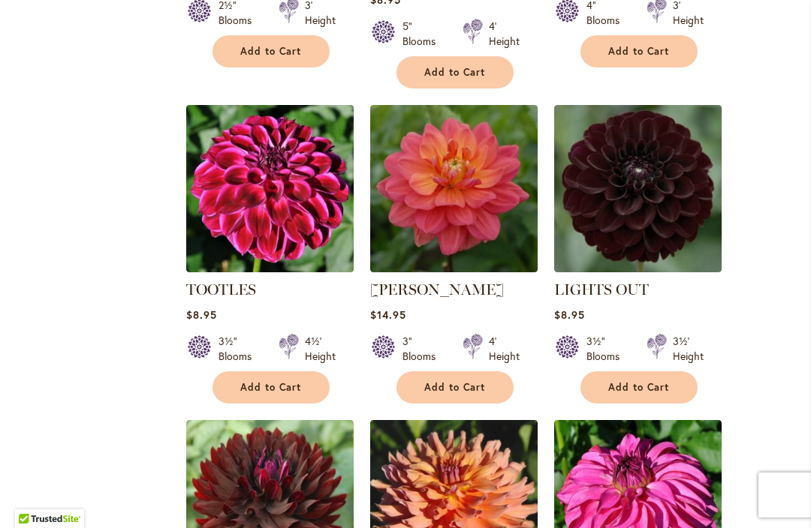
scroll to position [1210, 0]
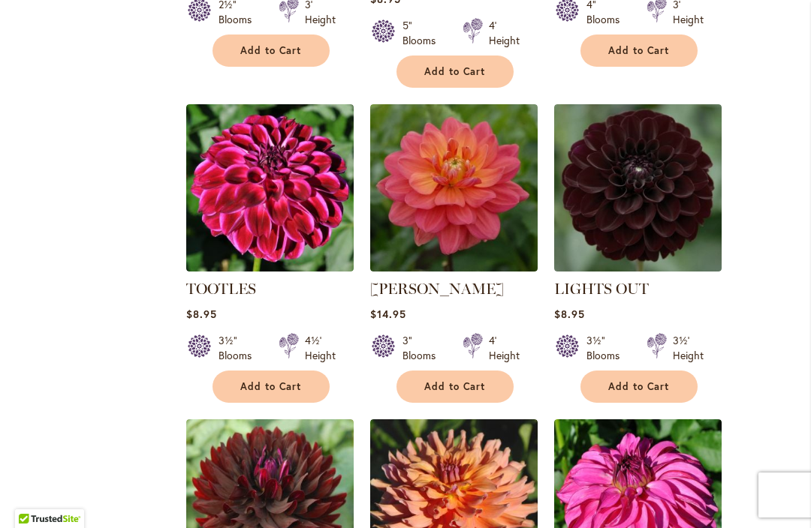
click at [435, 202] on img at bounding box center [453, 187] width 167 height 167
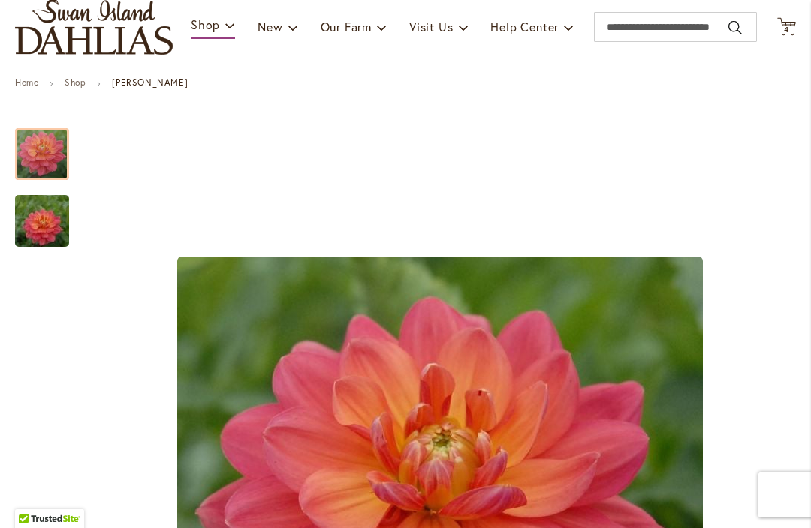
scroll to position [131, 0]
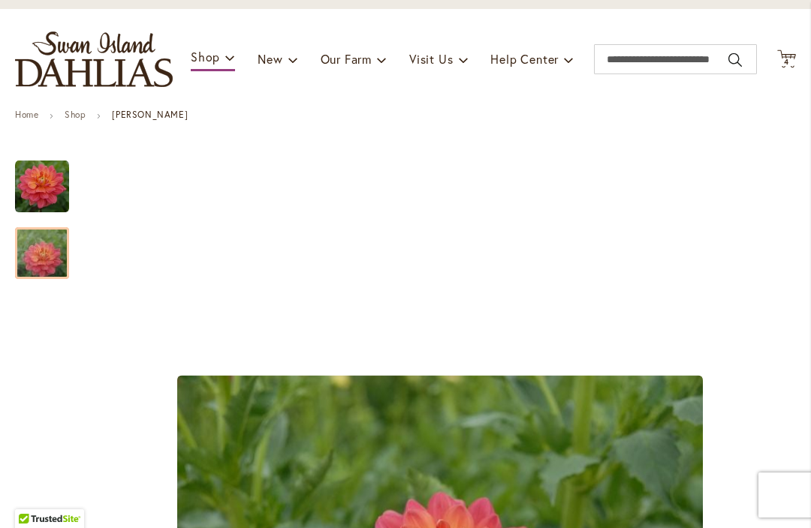
click at [47, 254] on img "LORA ASHLEY" at bounding box center [42, 254] width 108 height 72
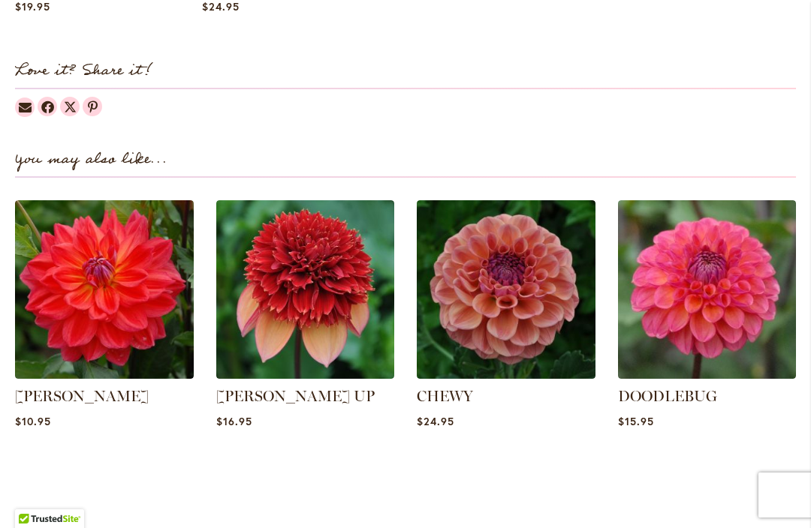
scroll to position [1855, 0]
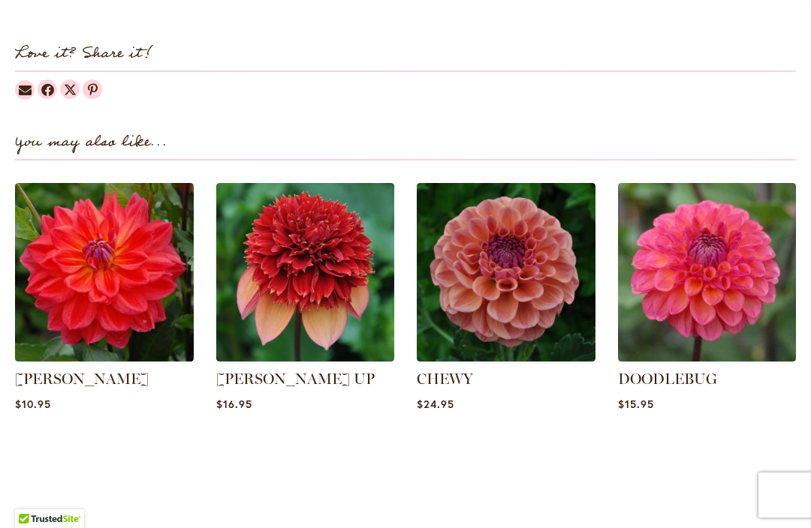
click at [448, 370] on link "CHEWY" at bounding box center [445, 379] width 56 height 18
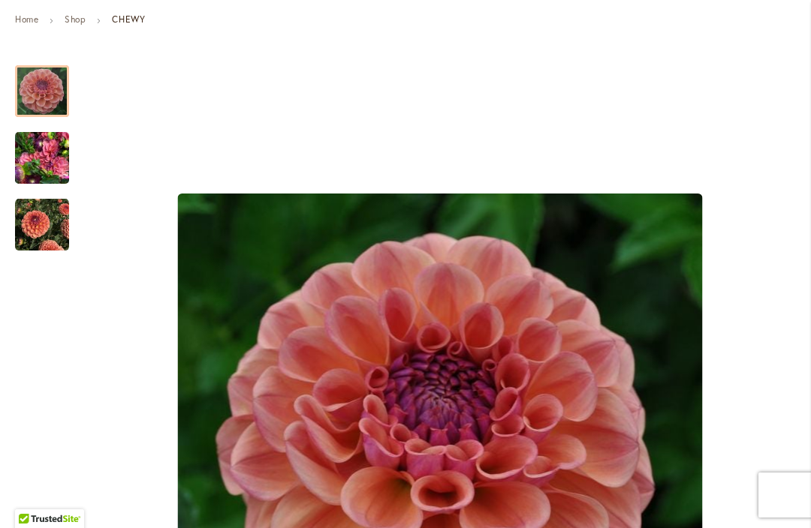
scroll to position [158, 0]
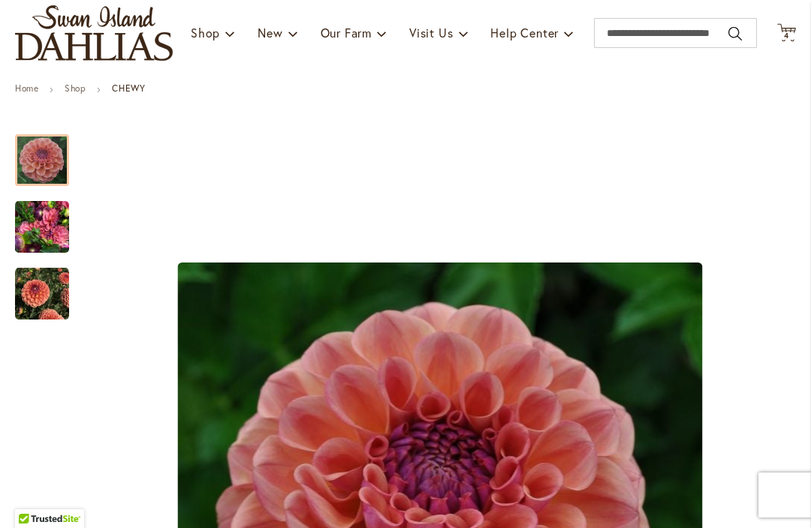
click at [44, 242] on img "CHEWY" at bounding box center [42, 227] width 54 height 72
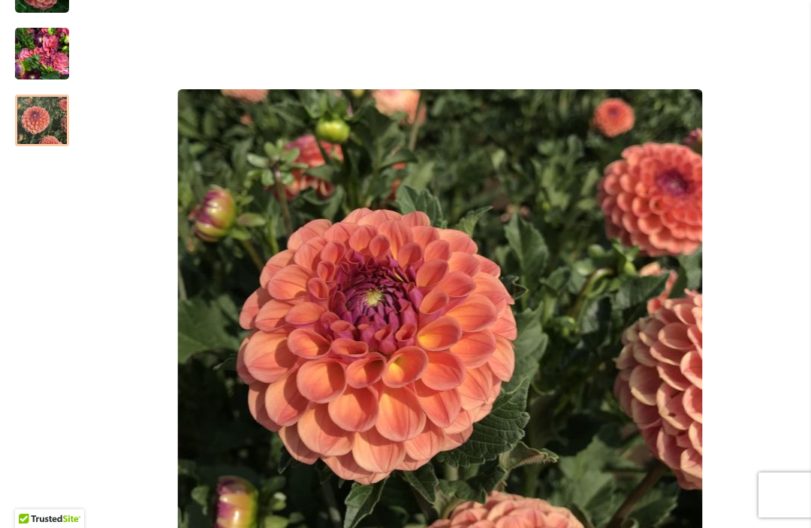
scroll to position [331, 0]
click at [34, 131] on div at bounding box center [42, 121] width 54 height 52
click at [45, 131] on div at bounding box center [42, 121] width 54 height 52
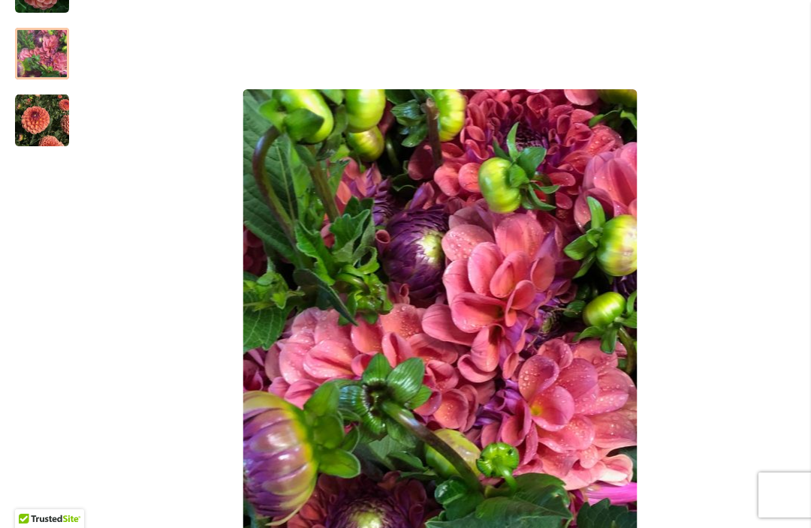
click at [35, 62] on img "CHEWY" at bounding box center [42, 54] width 54 height 72
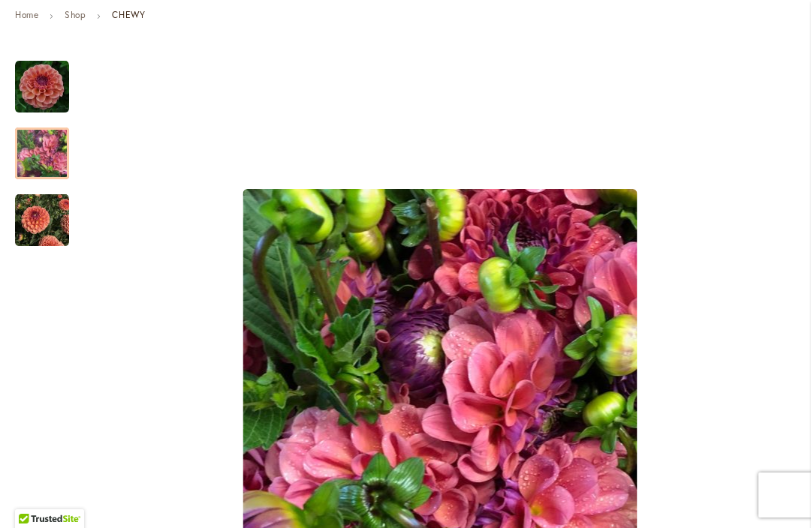
scroll to position [233, 0]
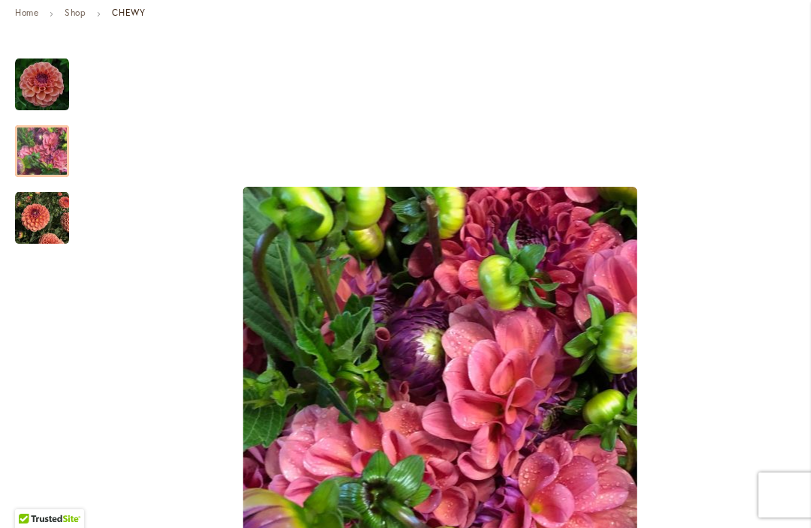
click at [39, 68] on img "CHEWY" at bounding box center [42, 85] width 54 height 54
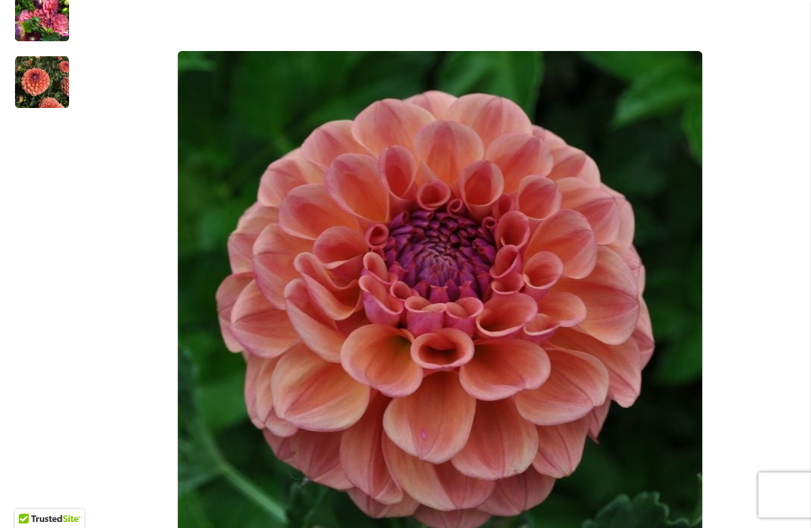
scroll to position [372, 0]
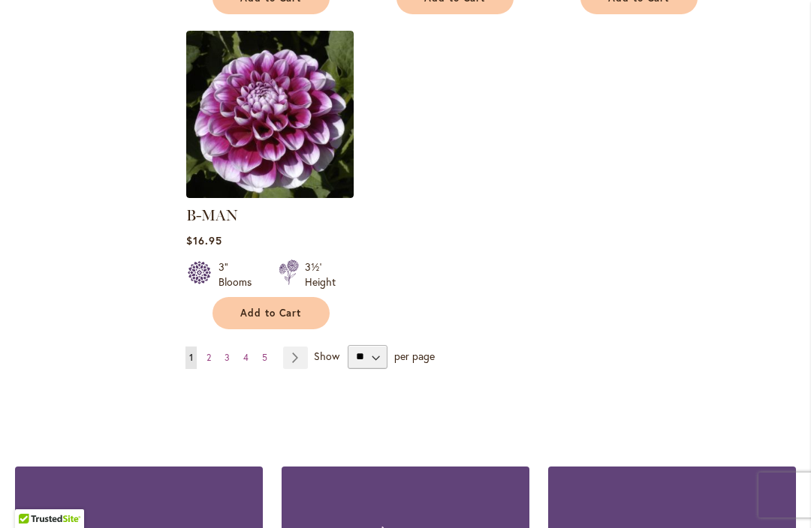
scroll to position [2028, 0]
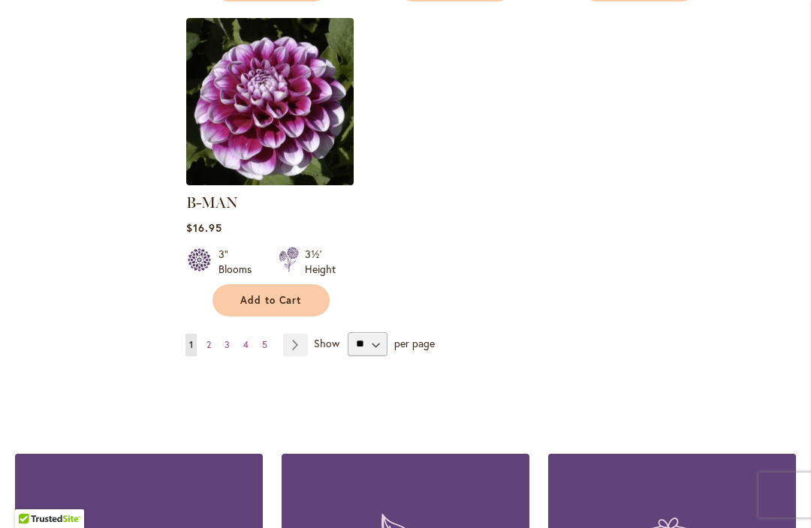
click at [287, 334] on link "Page Next" at bounding box center [295, 345] width 25 height 23
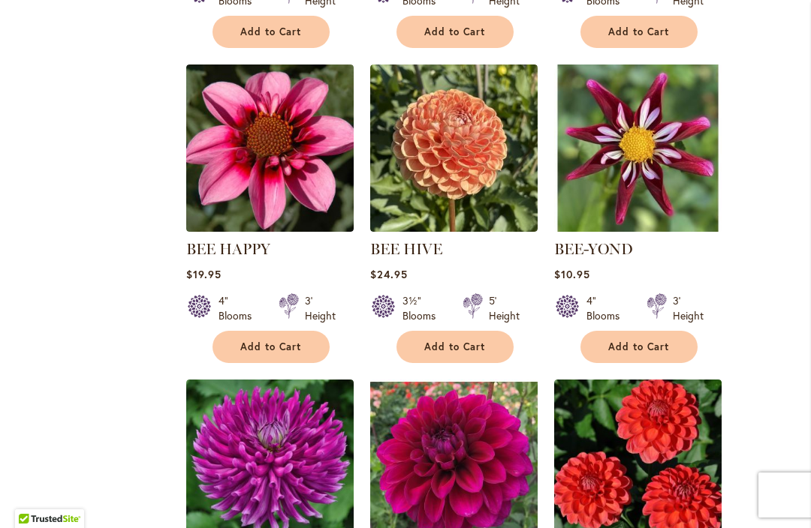
scroll to position [1329, 0]
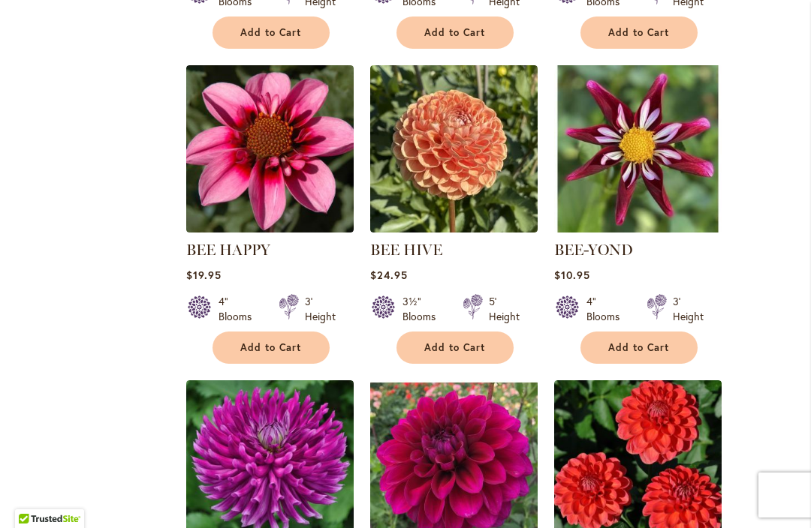
click at [414, 253] on link "BEE HIVE" at bounding box center [406, 250] width 72 height 18
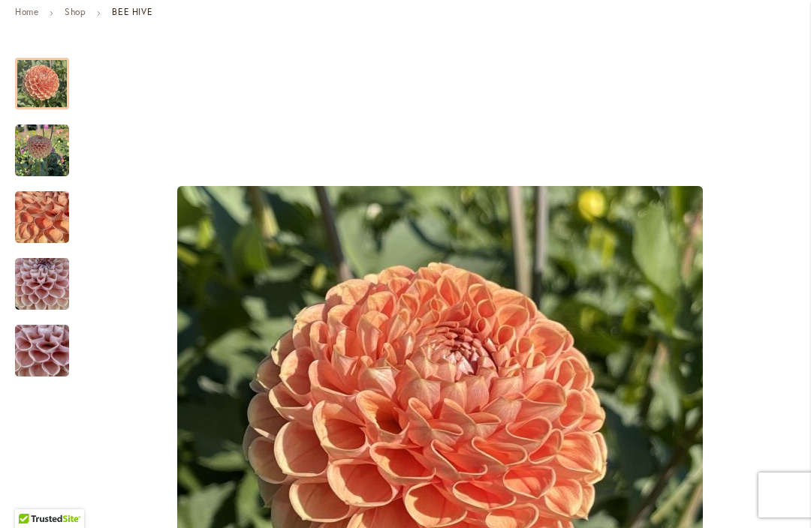
scroll to position [169, 0]
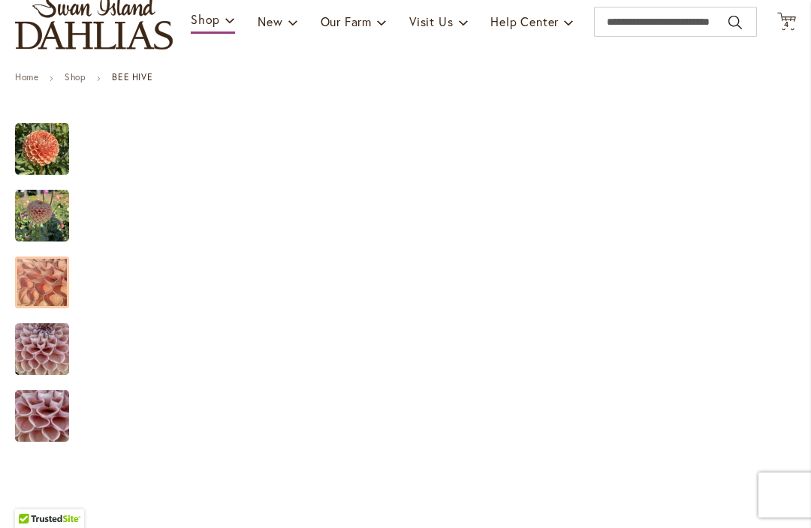
click at [44, 281] on img "BEE HIVE" at bounding box center [42, 282] width 108 height 81
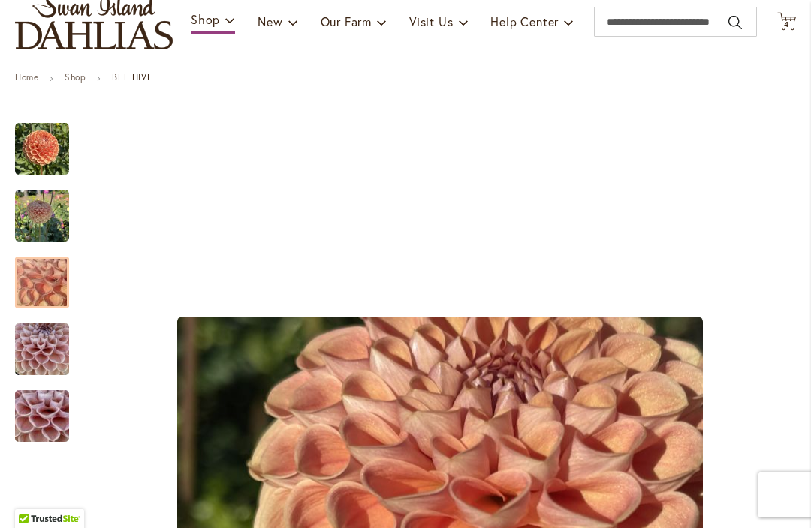
click at [60, 257] on div at bounding box center [42, 283] width 54 height 52
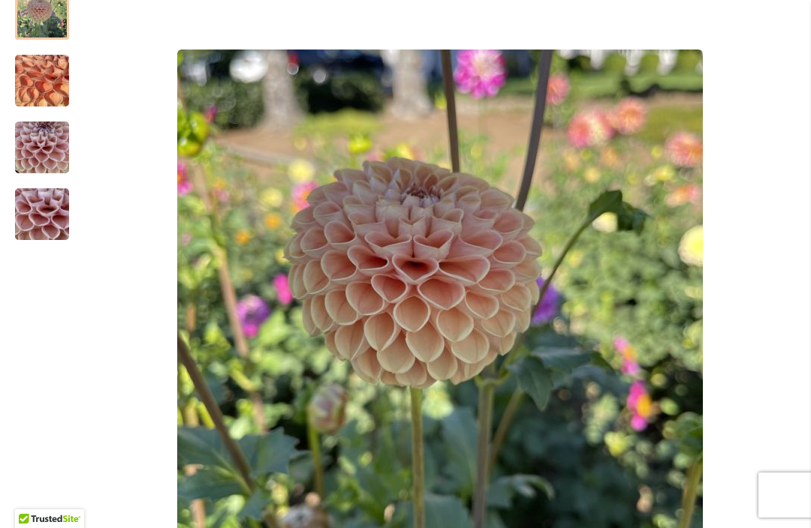
scroll to position [379, 0]
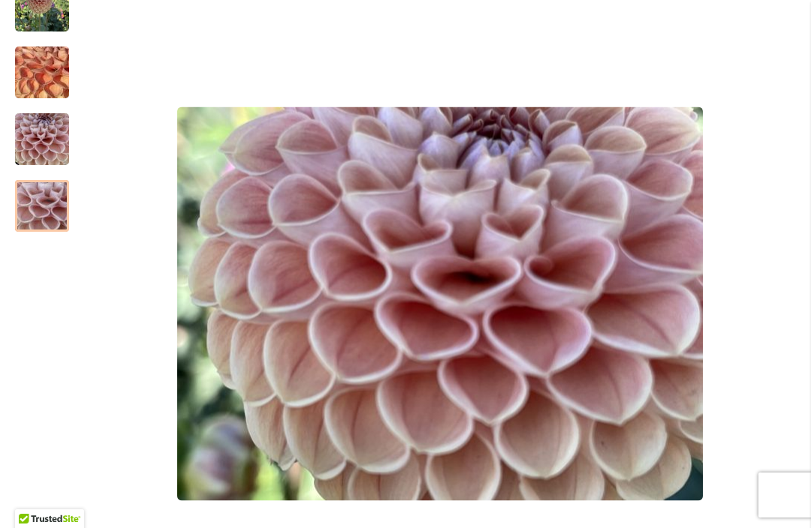
click at [38, 218] on img "BEE HIVE" at bounding box center [42, 206] width 108 height 81
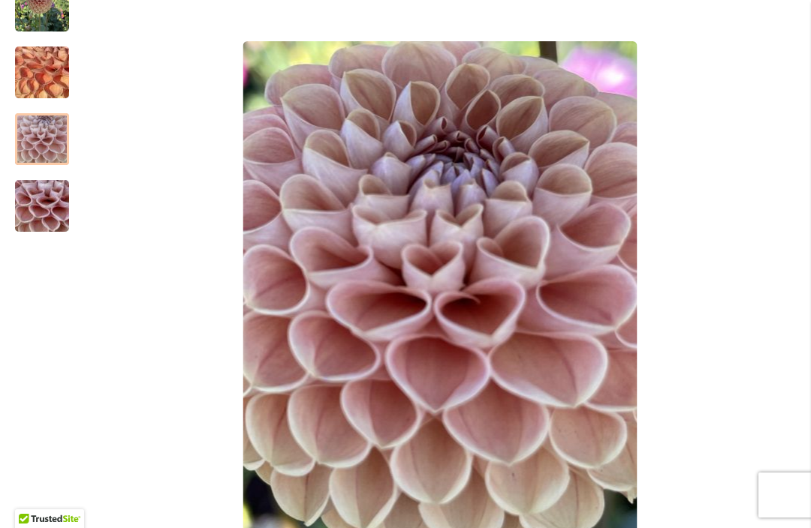
click at [43, 158] on div at bounding box center [42, 139] width 54 height 52
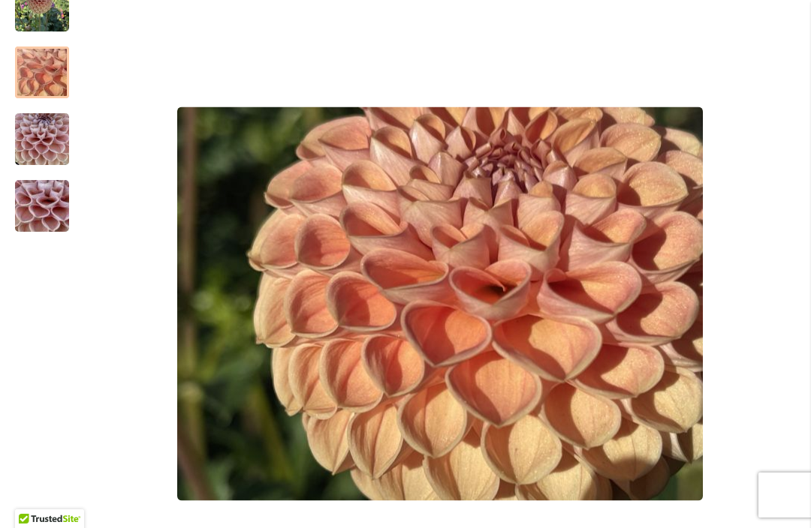
click at [38, 89] on div at bounding box center [42, 73] width 54 height 52
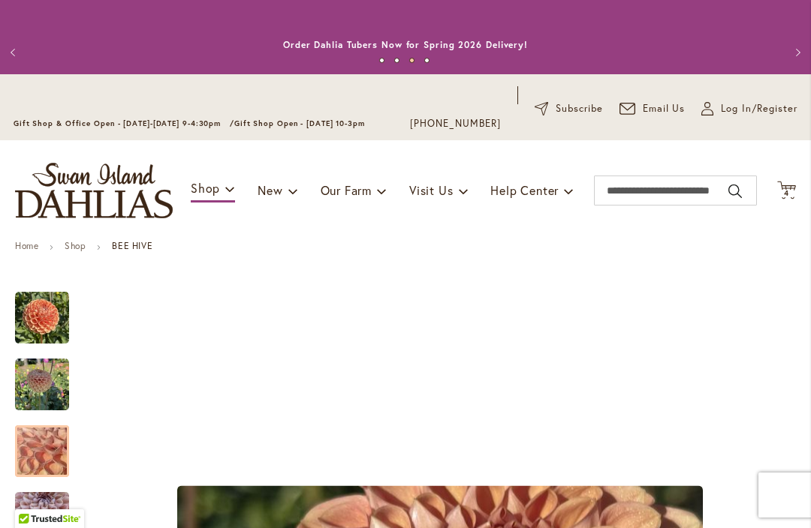
scroll to position [0, 0]
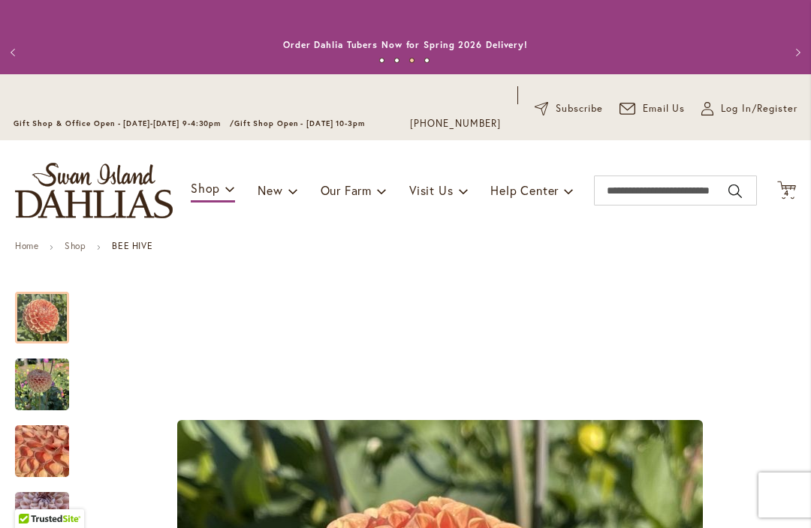
click at [47, 326] on img "BEE HIVE" at bounding box center [42, 318] width 54 height 54
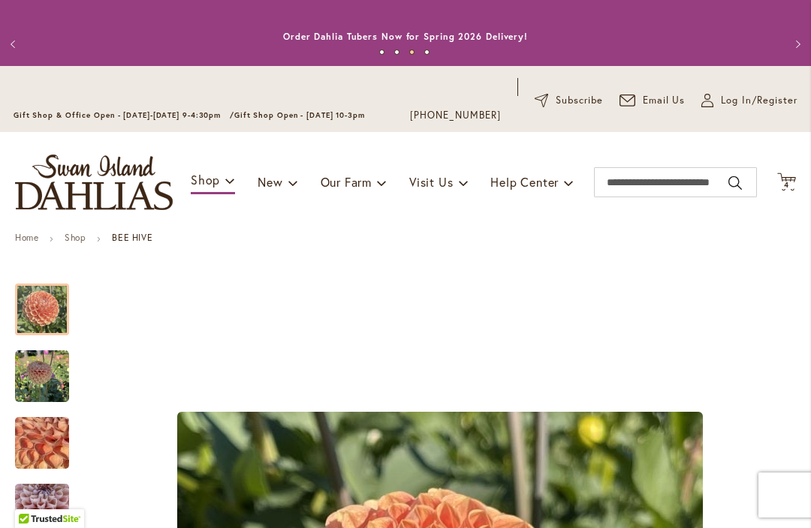
scroll to position [-8, 0]
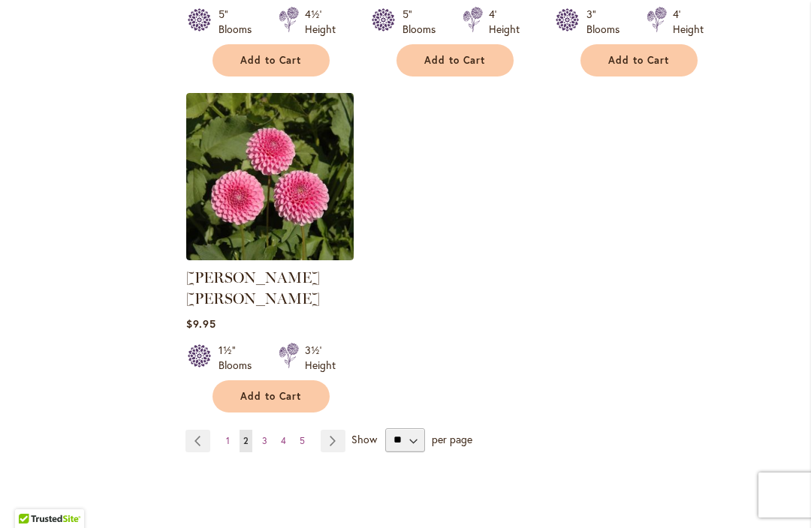
scroll to position [1933, 0]
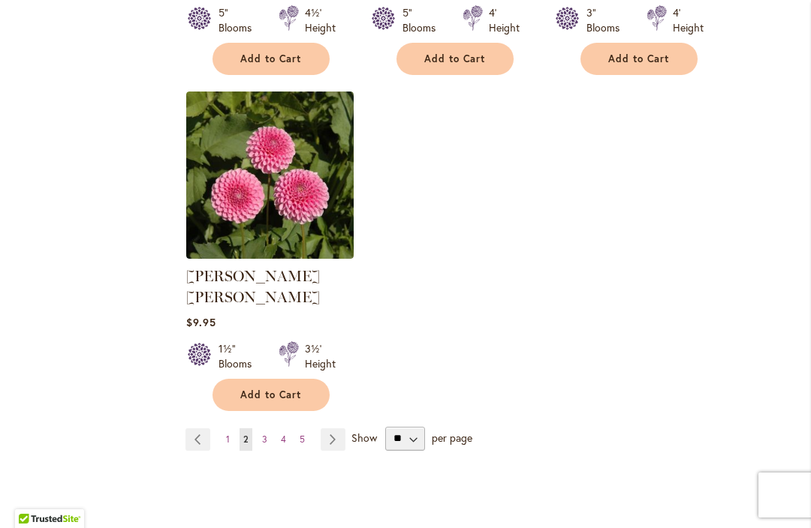
click at [260, 429] on link "Page 3" at bounding box center [264, 440] width 13 height 23
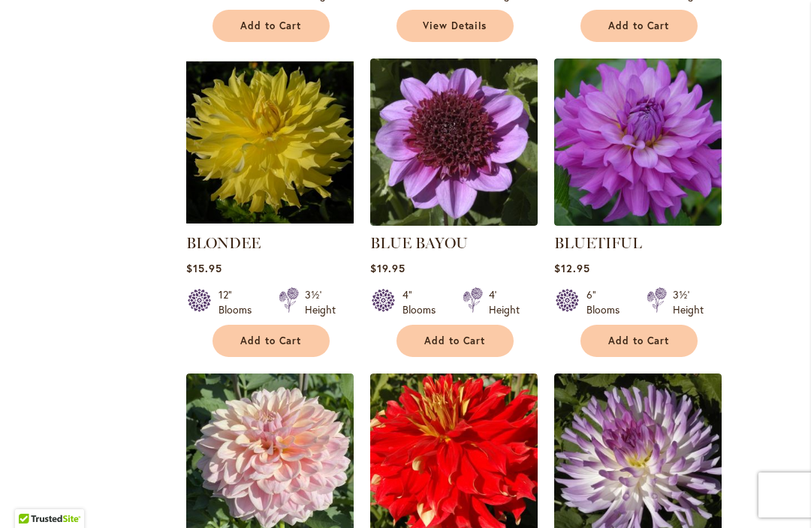
scroll to position [1021, 0]
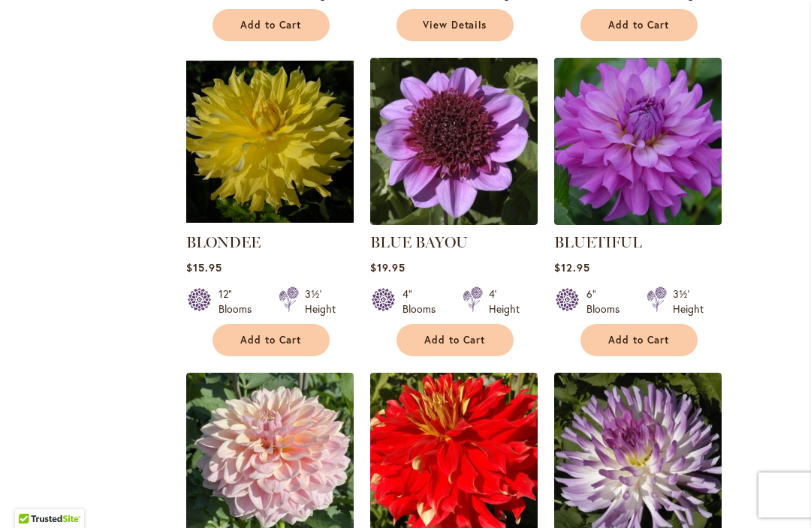
click at [615, 236] on link "BLUETIFUL" at bounding box center [598, 242] width 88 height 18
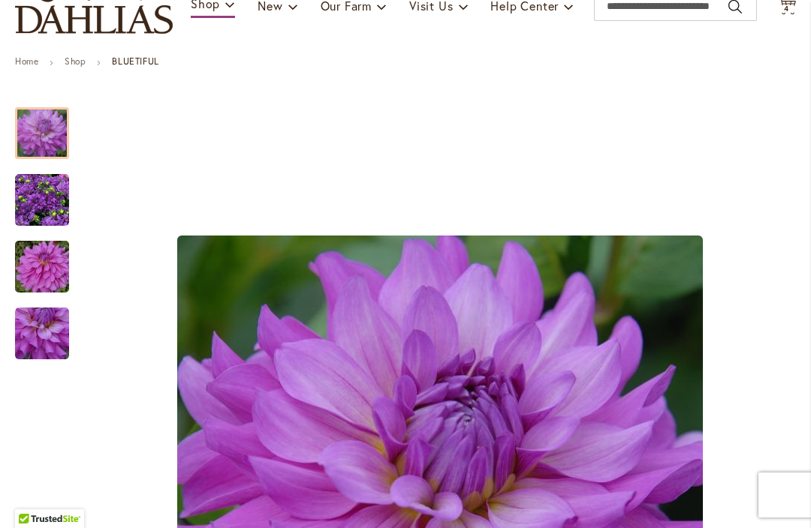
scroll to position [141, 0]
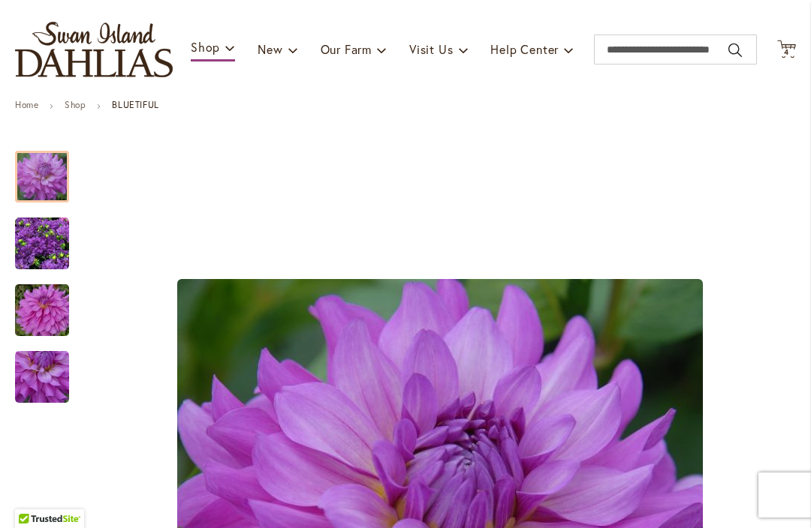
click at [36, 247] on img "Bluetiful" at bounding box center [42, 244] width 54 height 54
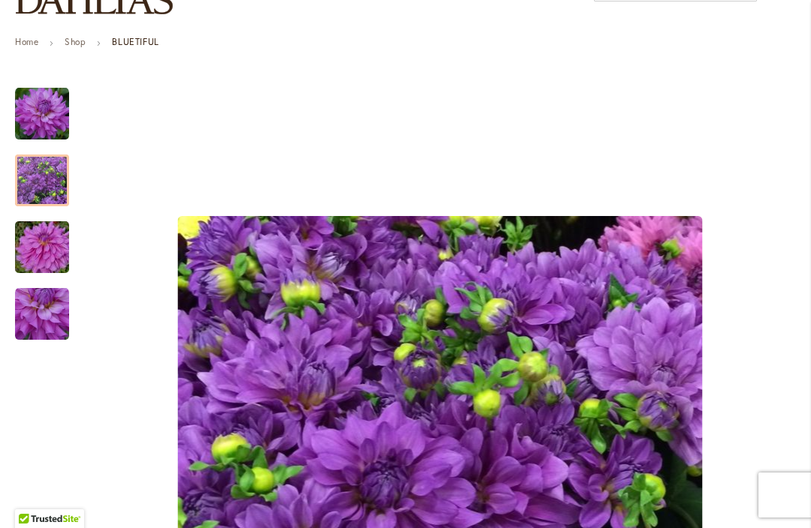
scroll to position [305, 0]
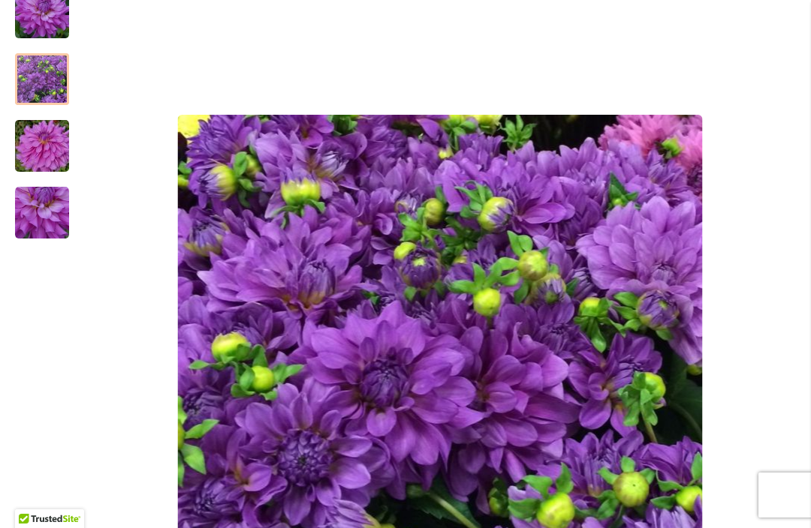
click at [40, 224] on img "Bluetiful" at bounding box center [42, 213] width 54 height 54
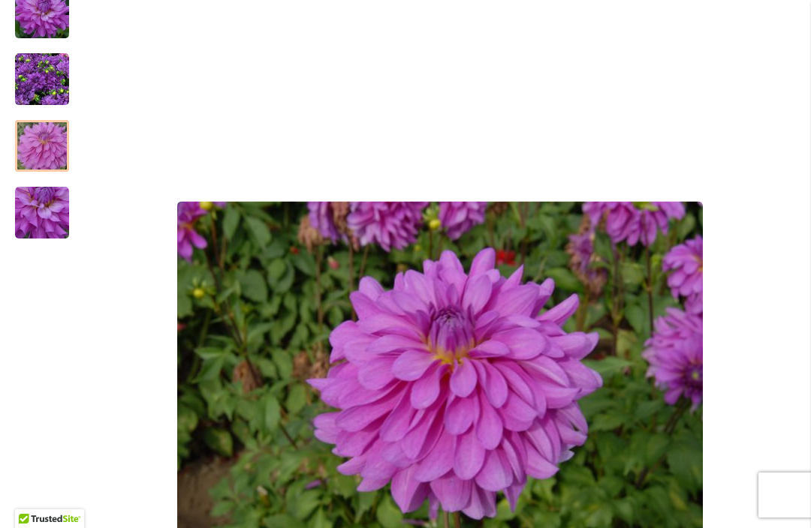
click at [42, 156] on div at bounding box center [42, 146] width 54 height 52
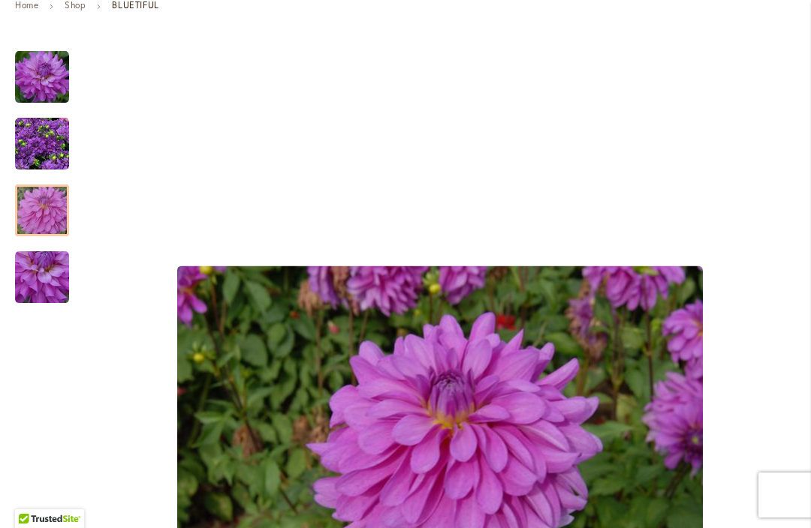
scroll to position [224, 0]
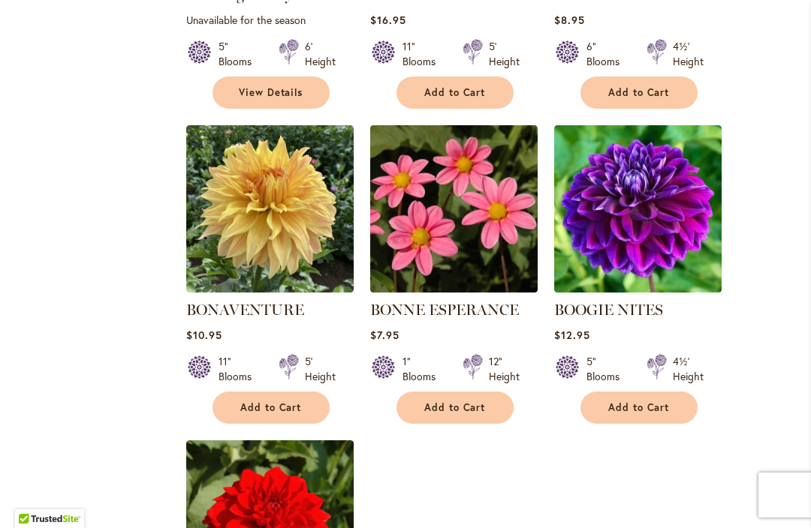
scroll to position [1647, 0]
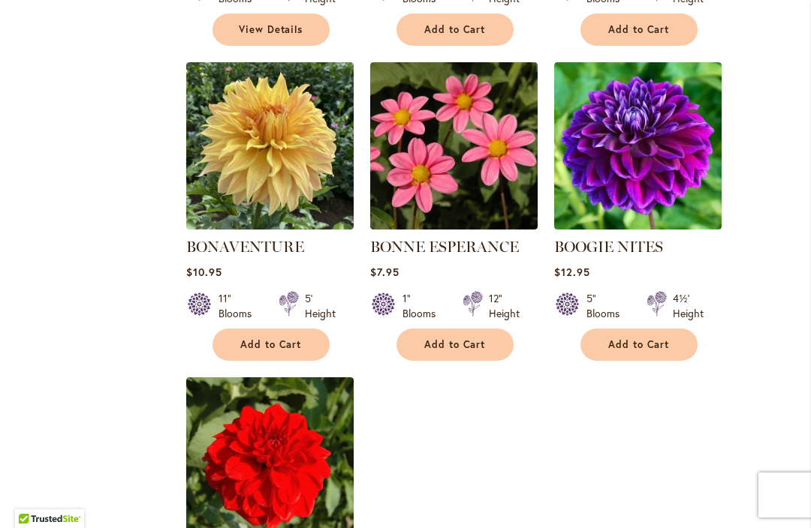
click at [226, 245] on link "BONAVENTURE" at bounding box center [245, 247] width 118 height 18
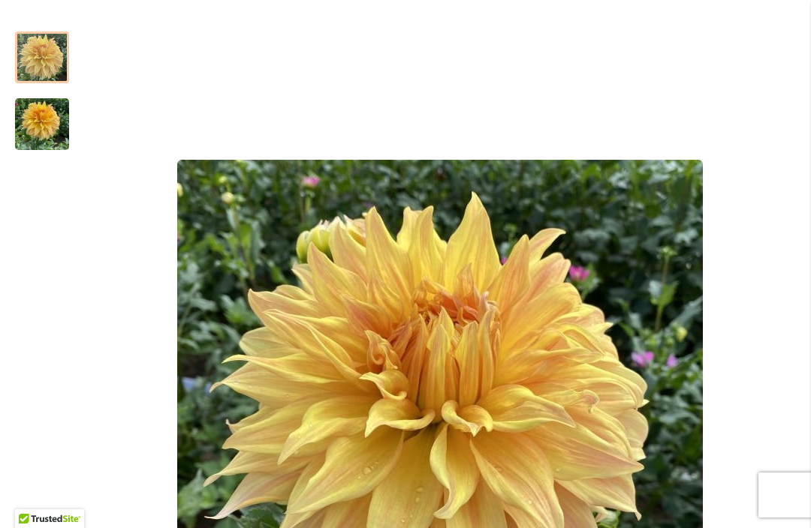
scroll to position [220, 0]
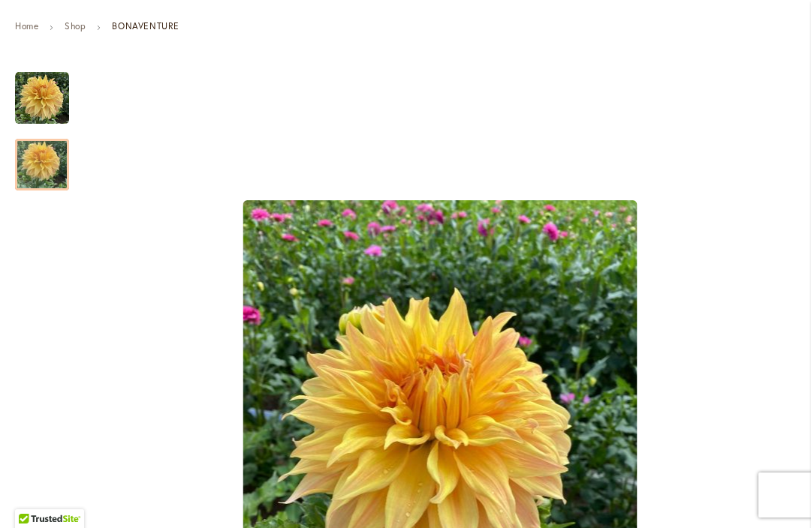
click at [42, 165] on img "Bonaventure" at bounding box center [42, 165] width 54 height 72
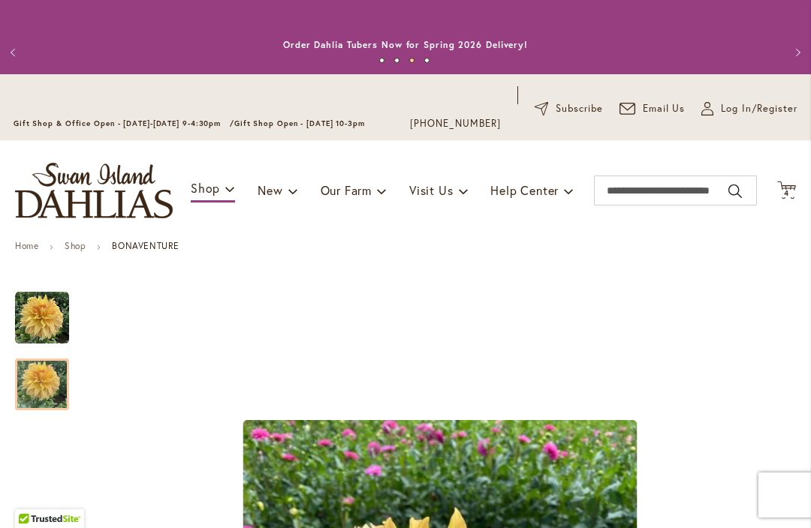
scroll to position [-8, 0]
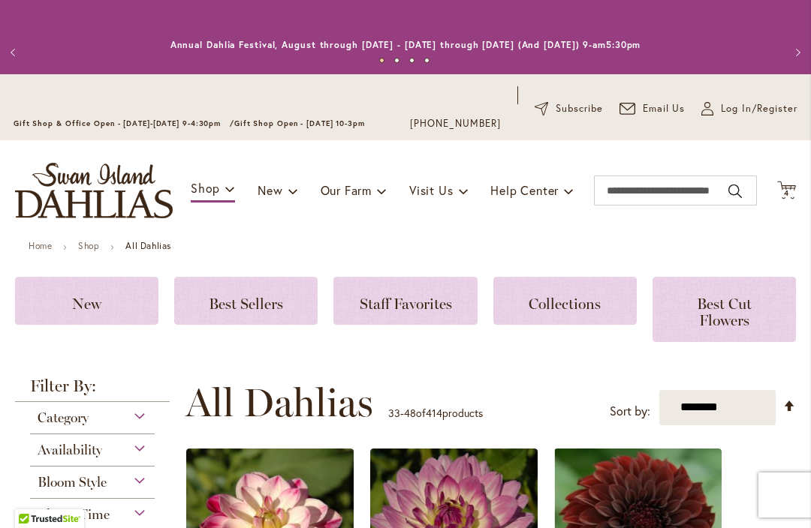
click at [713, 317] on span "Best Cut Flowers" at bounding box center [724, 312] width 55 height 35
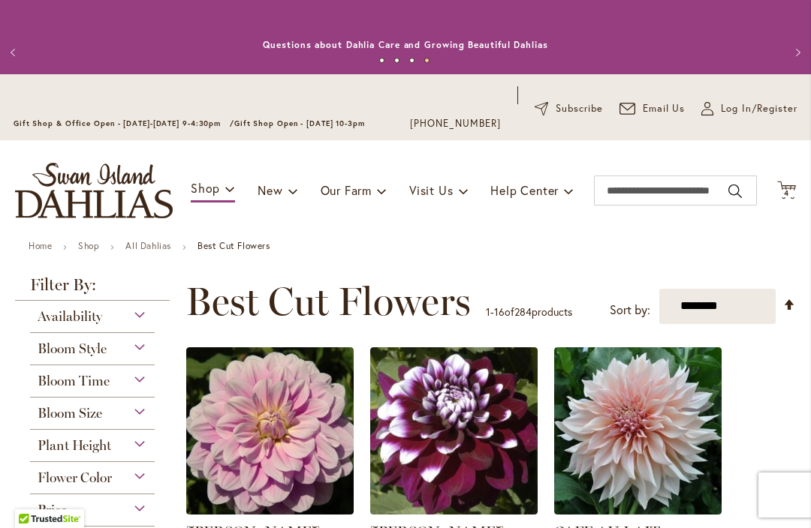
click at [788, 195] on span "4" at bounding box center [786, 193] width 5 height 10
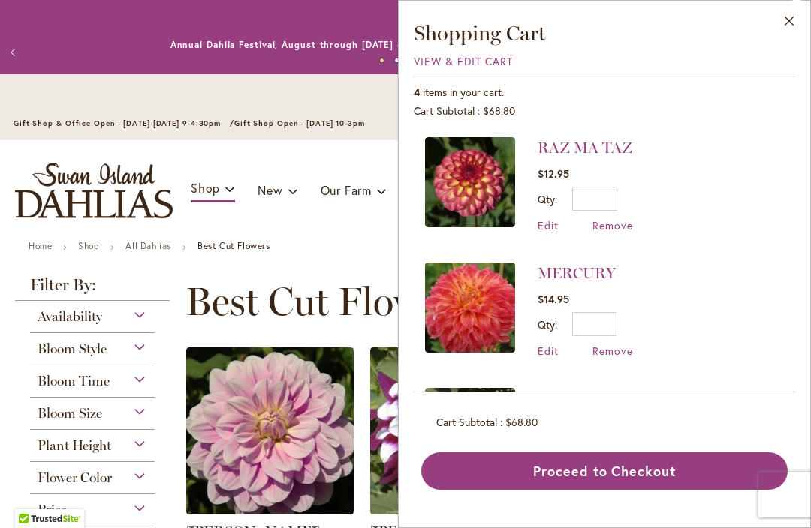
click at [645, 468] on button "Proceed to Checkout" at bounding box center [604, 472] width 366 height 38
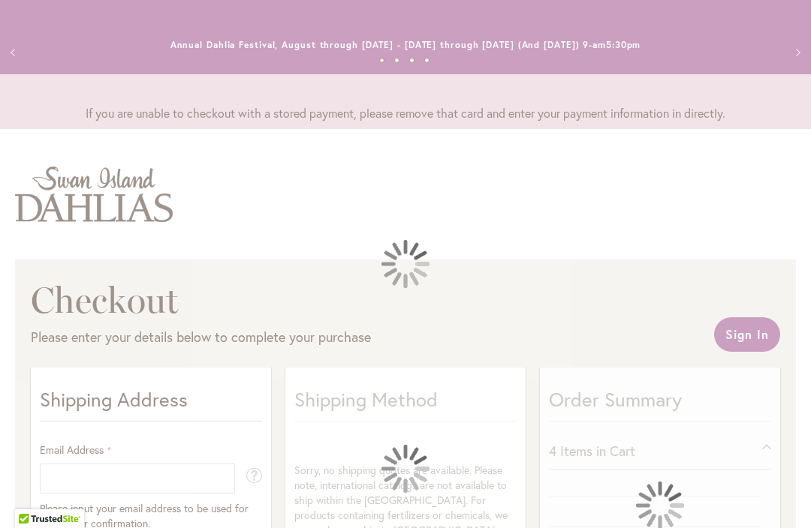
select select "**"
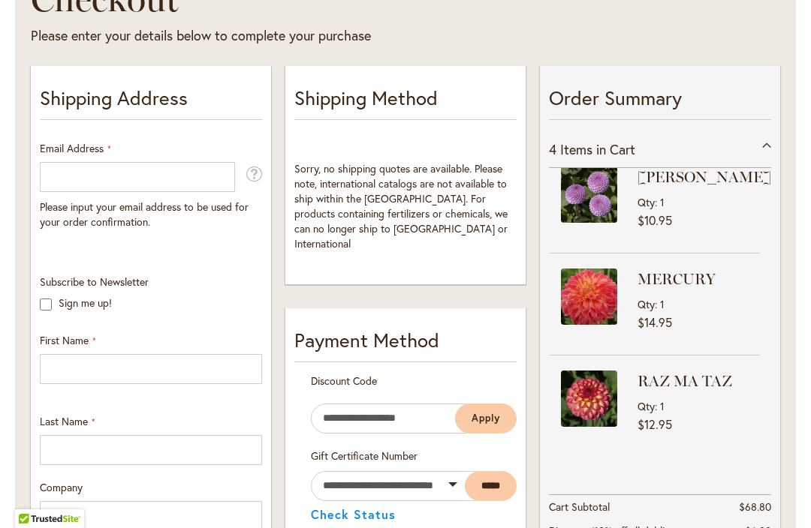
scroll to position [136, 0]
